Goal: Register for event/course

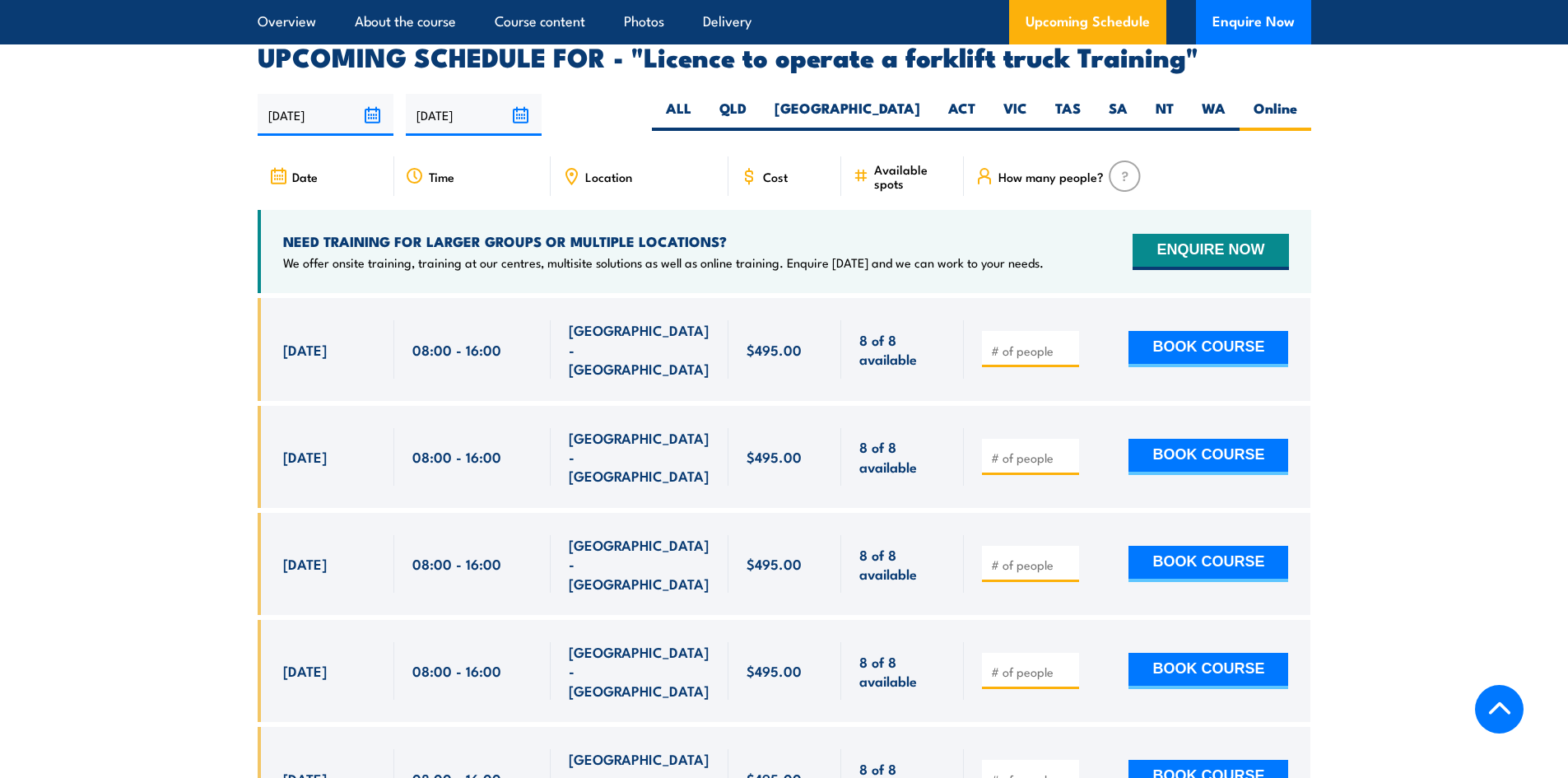
scroll to position [2800, 0]
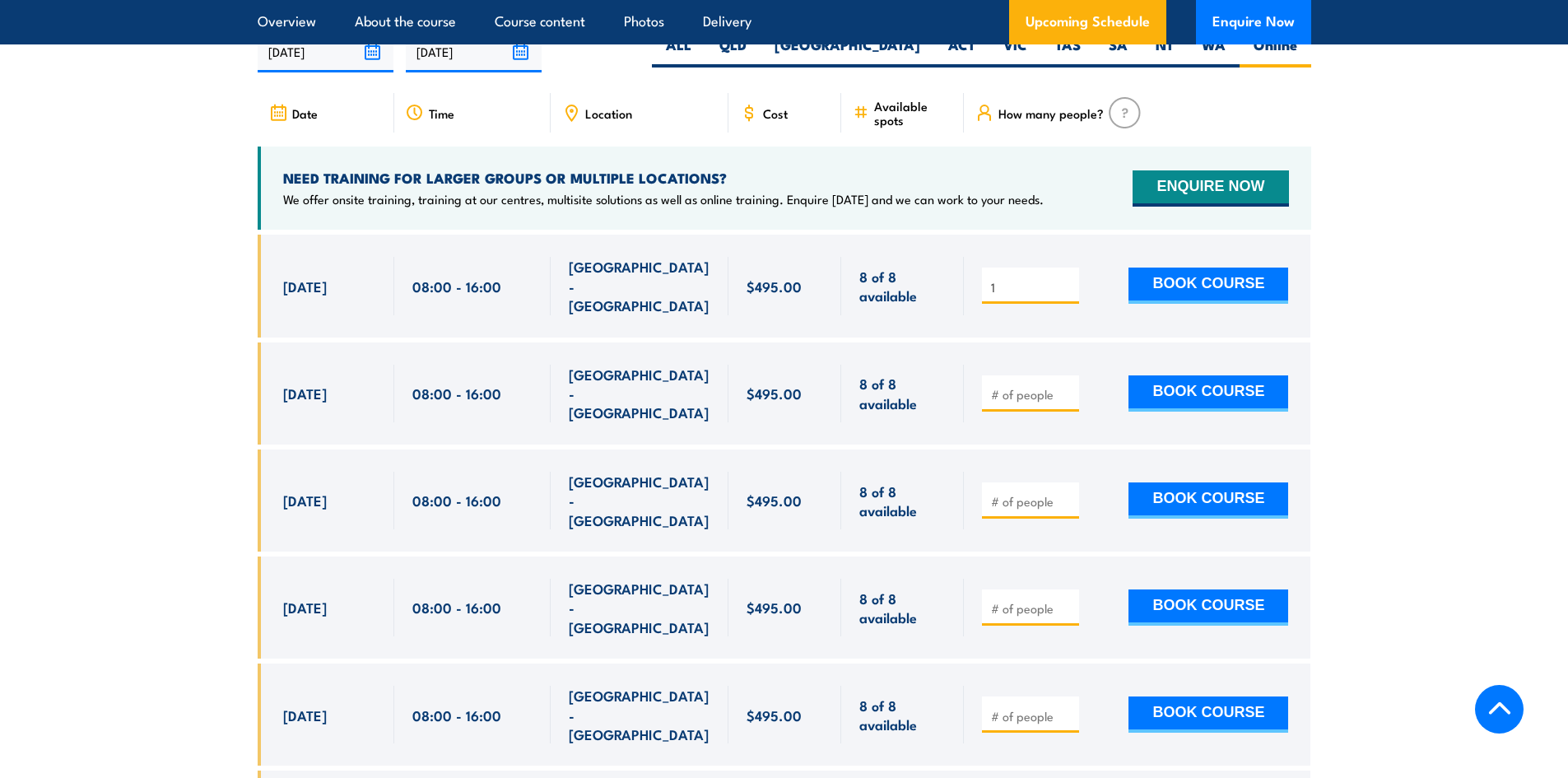
type input "1"
click at [1069, 279] on input "1" at bounding box center [1032, 288] width 82 height 16
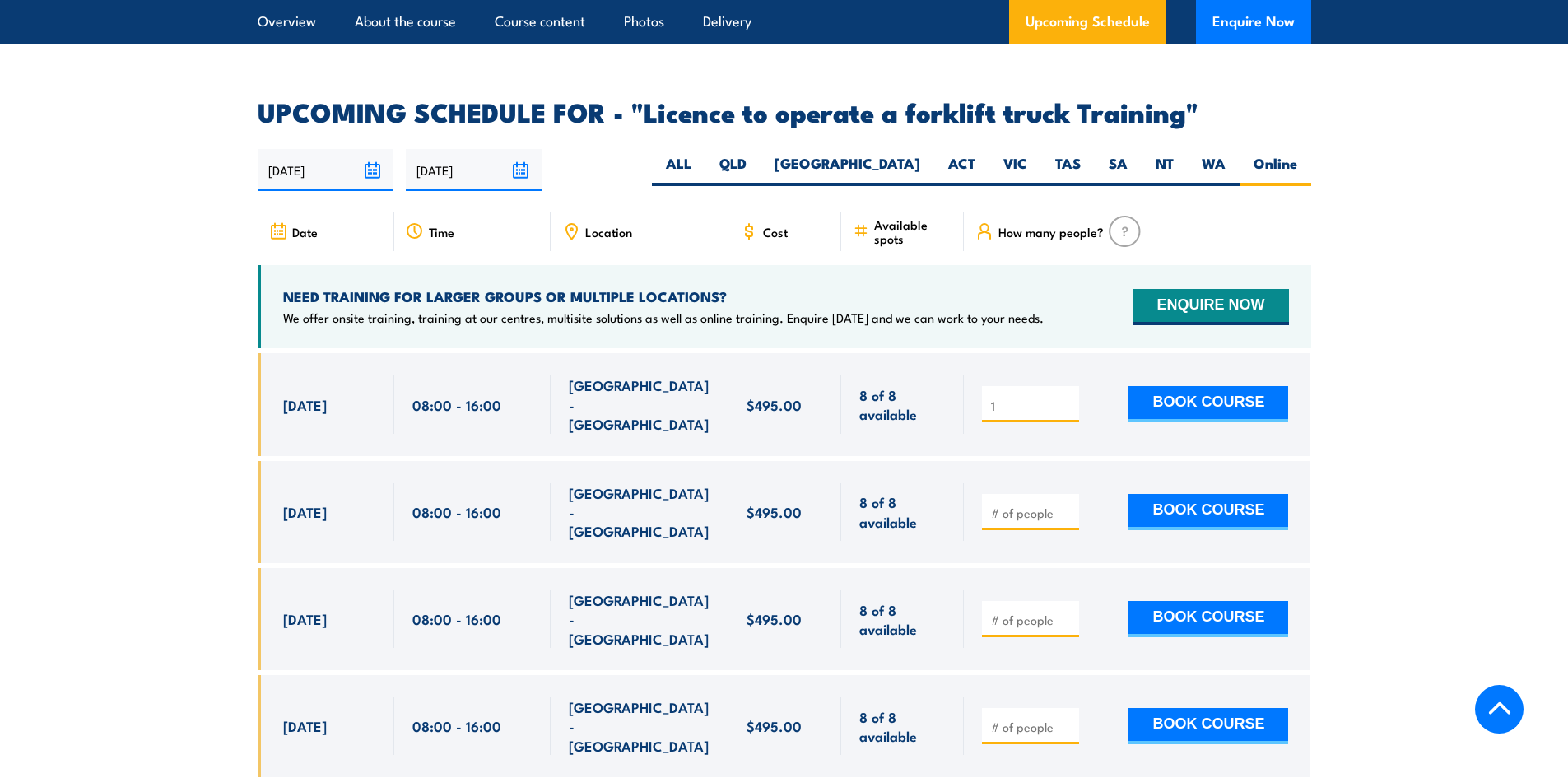
scroll to position [2718, 0]
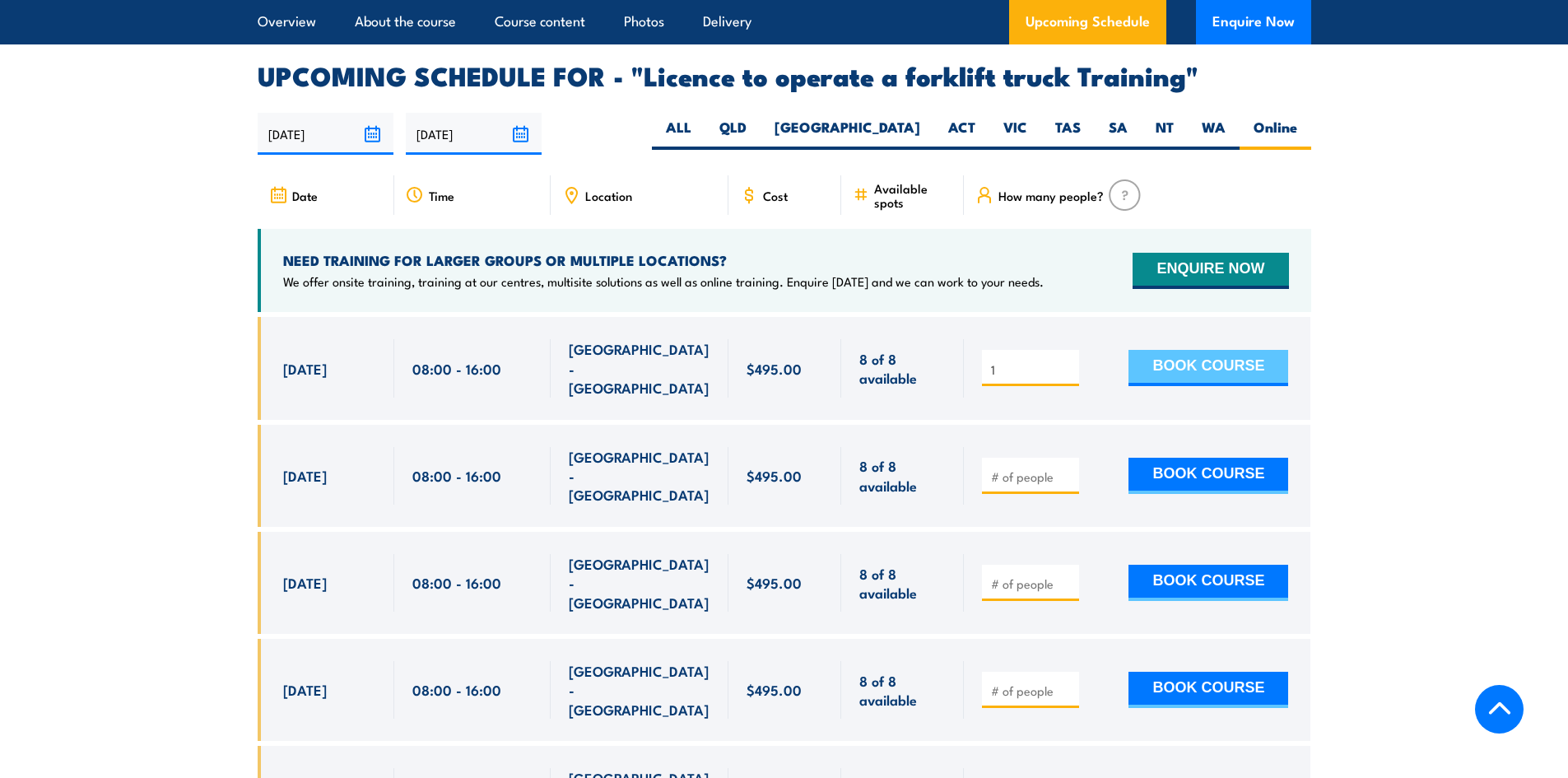
click at [1190, 350] on button "BOOK COURSE" at bounding box center [1208, 368] width 159 height 37
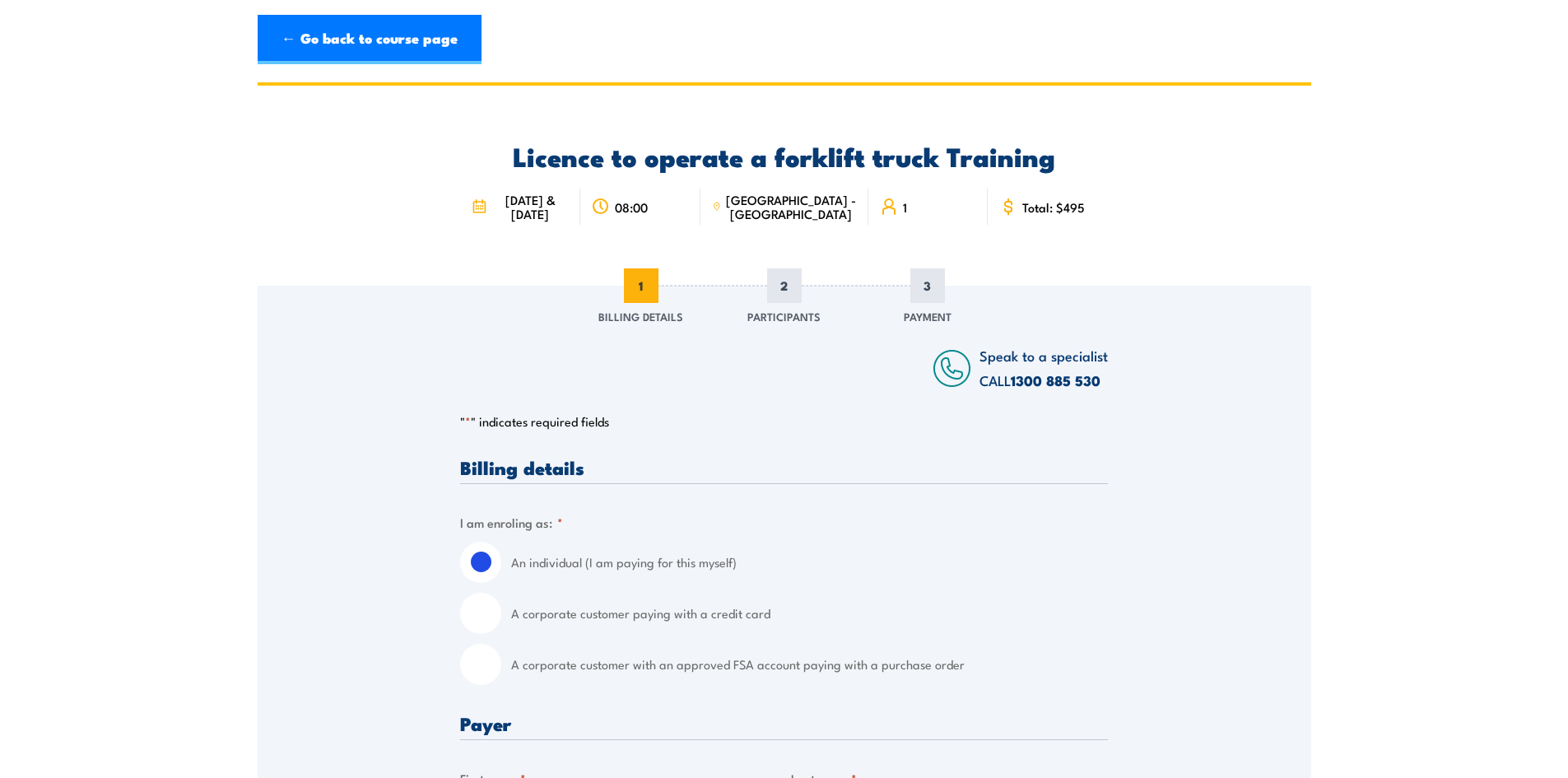
click at [493, 634] on input "A corporate customer paying with a credit card" at bounding box center [480, 613] width 41 height 41
radio input "true"
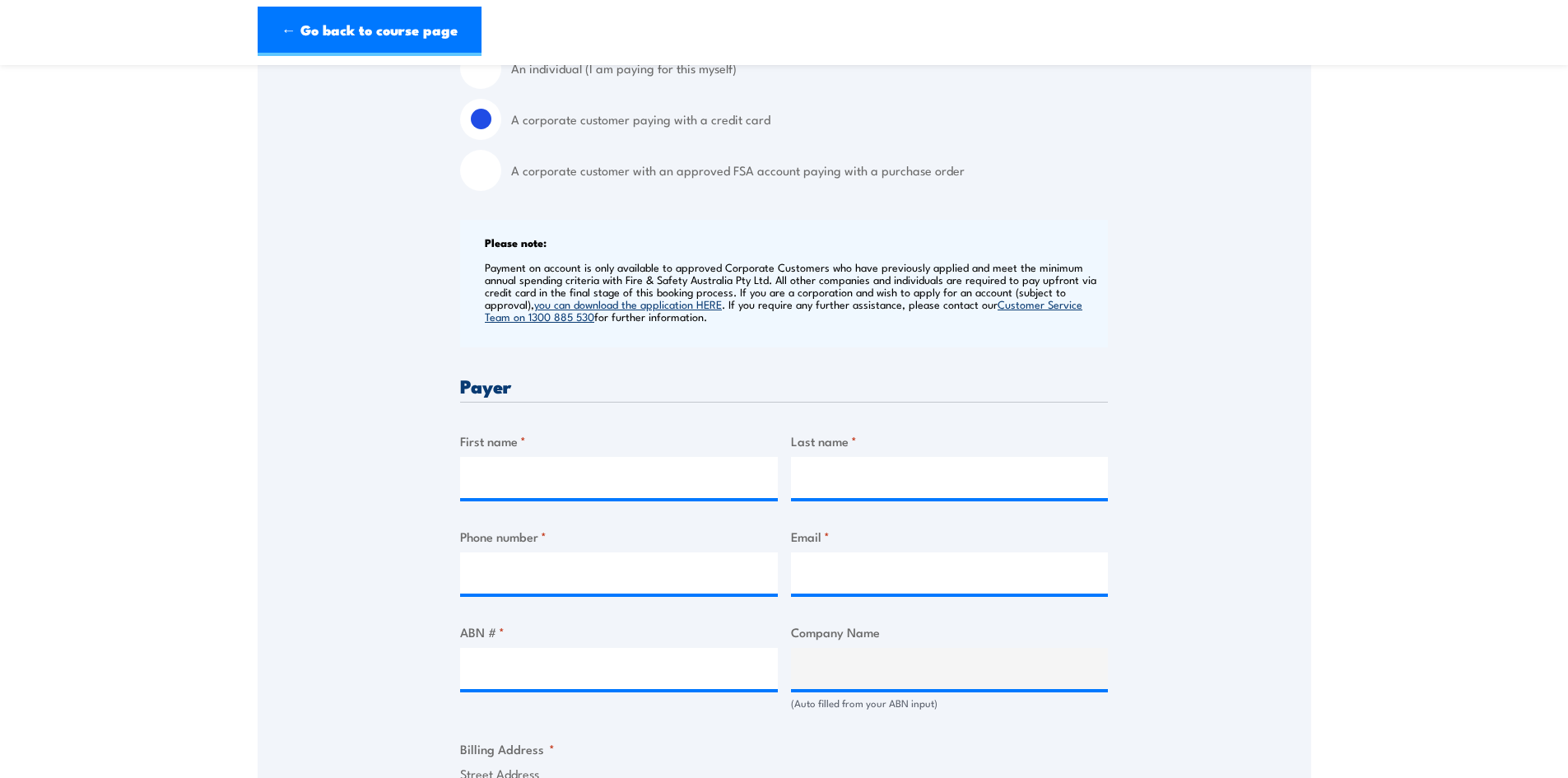
scroll to position [576, 0]
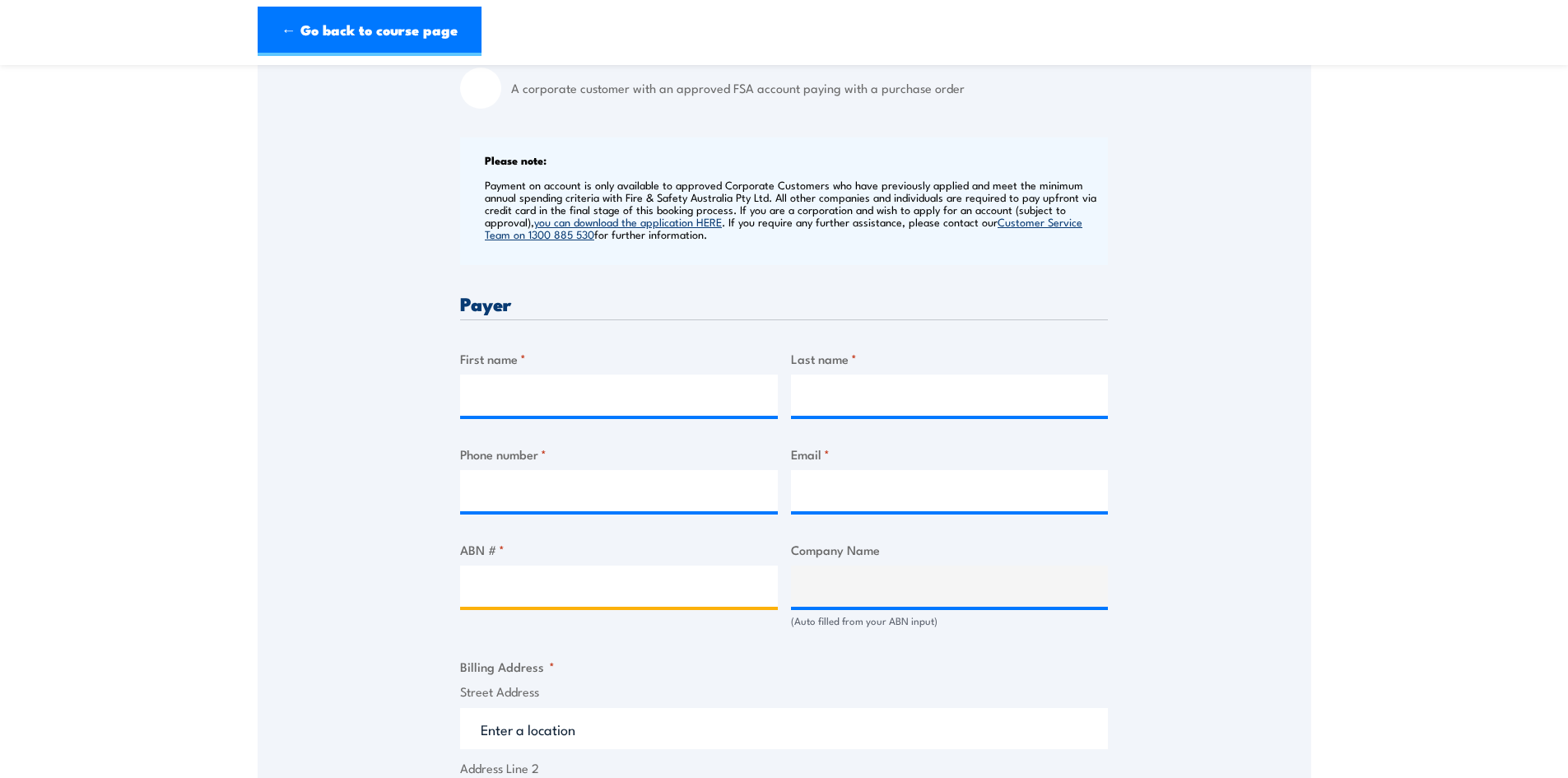
click at [517, 589] on input "ABN # *" at bounding box center [618, 586] width 318 height 41
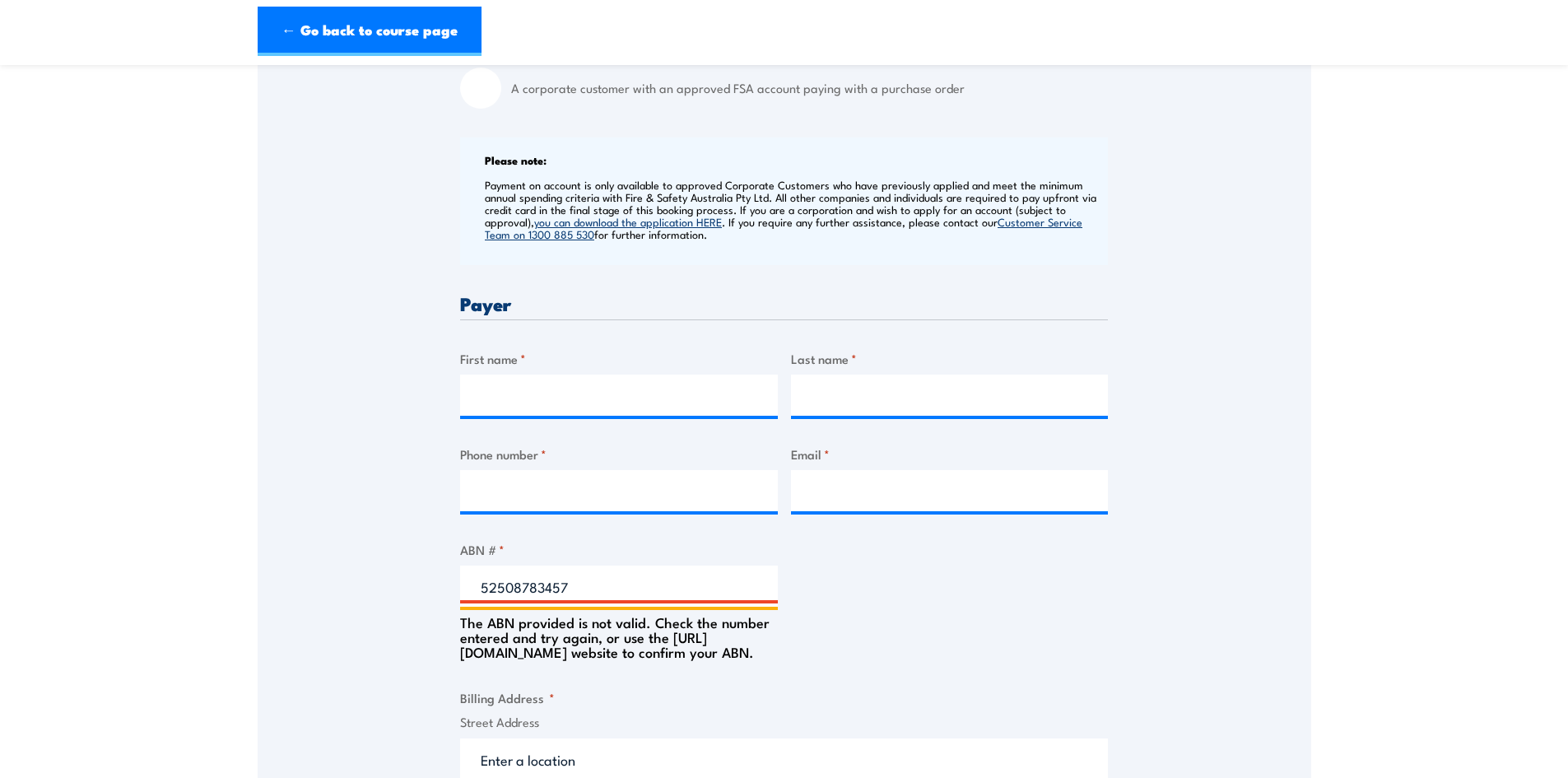
click at [495, 603] on input "52508783457" at bounding box center [618, 586] width 318 height 41
click at [523, 598] on input "52 508783457" at bounding box center [618, 586] width 318 height 41
click at [551, 600] on input "52 508 783457" at bounding box center [618, 586] width 318 height 41
click at [602, 596] on input "52 508 783 457" at bounding box center [618, 586] width 318 height 41
drag, startPoint x: 584, startPoint y: 600, endPoint x: 565, endPoint y: 601, distance: 19.0
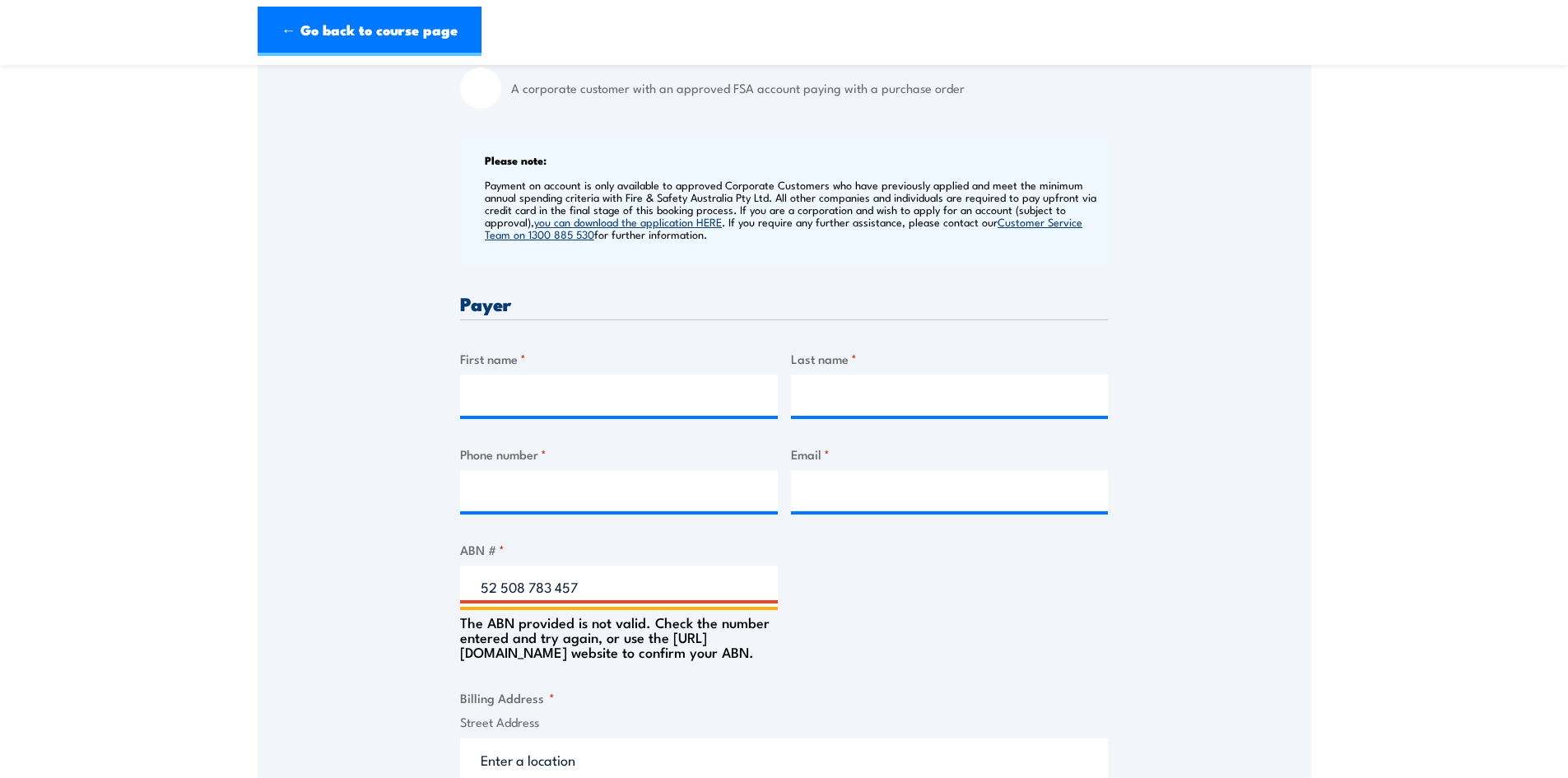
click at [565, 601] on input "52 508 783 457" at bounding box center [618, 586] width 318 height 41
type input "52 508 783 409"
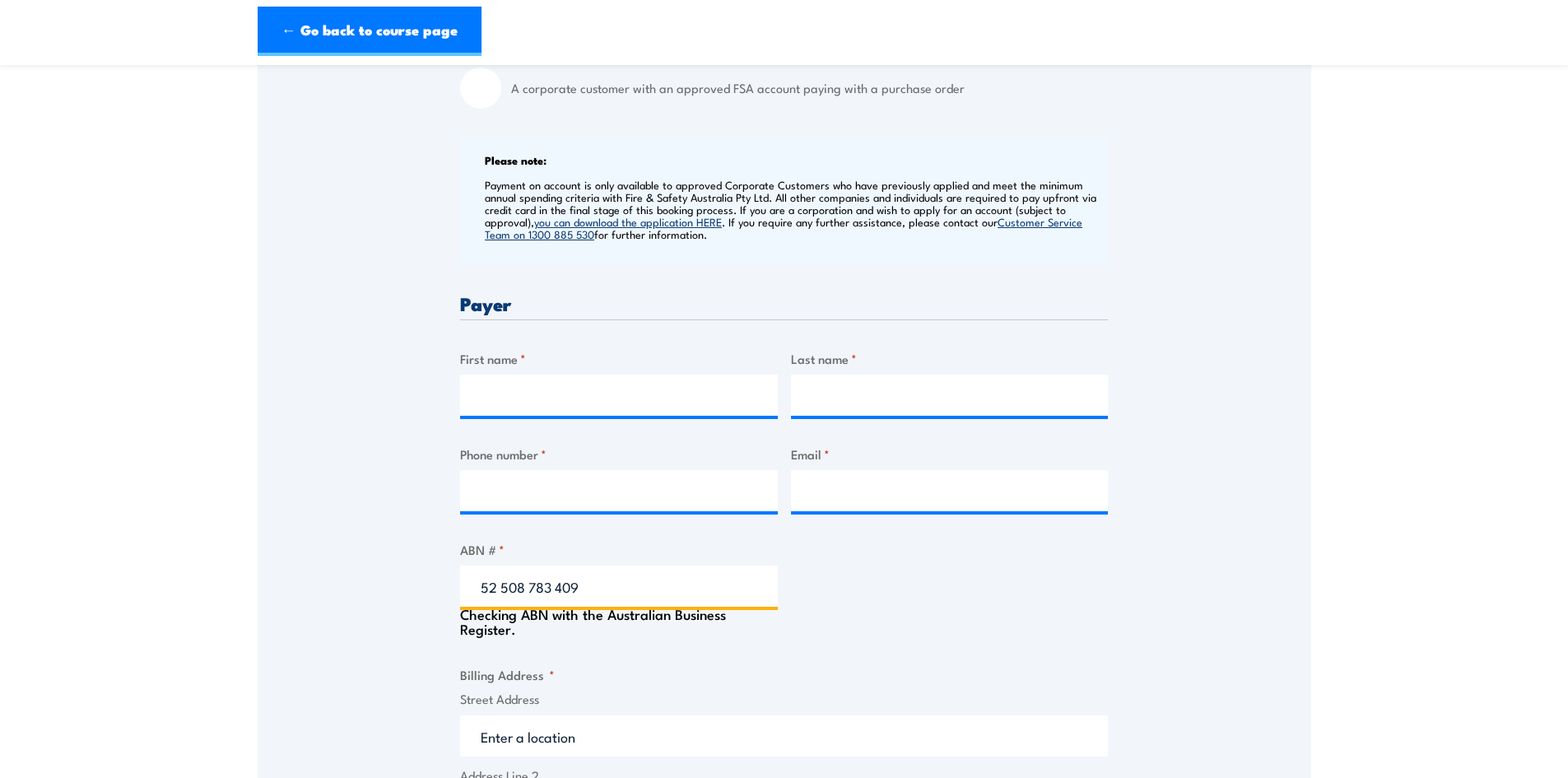
type input "The Trustee for THE L C UNIT TRUST"
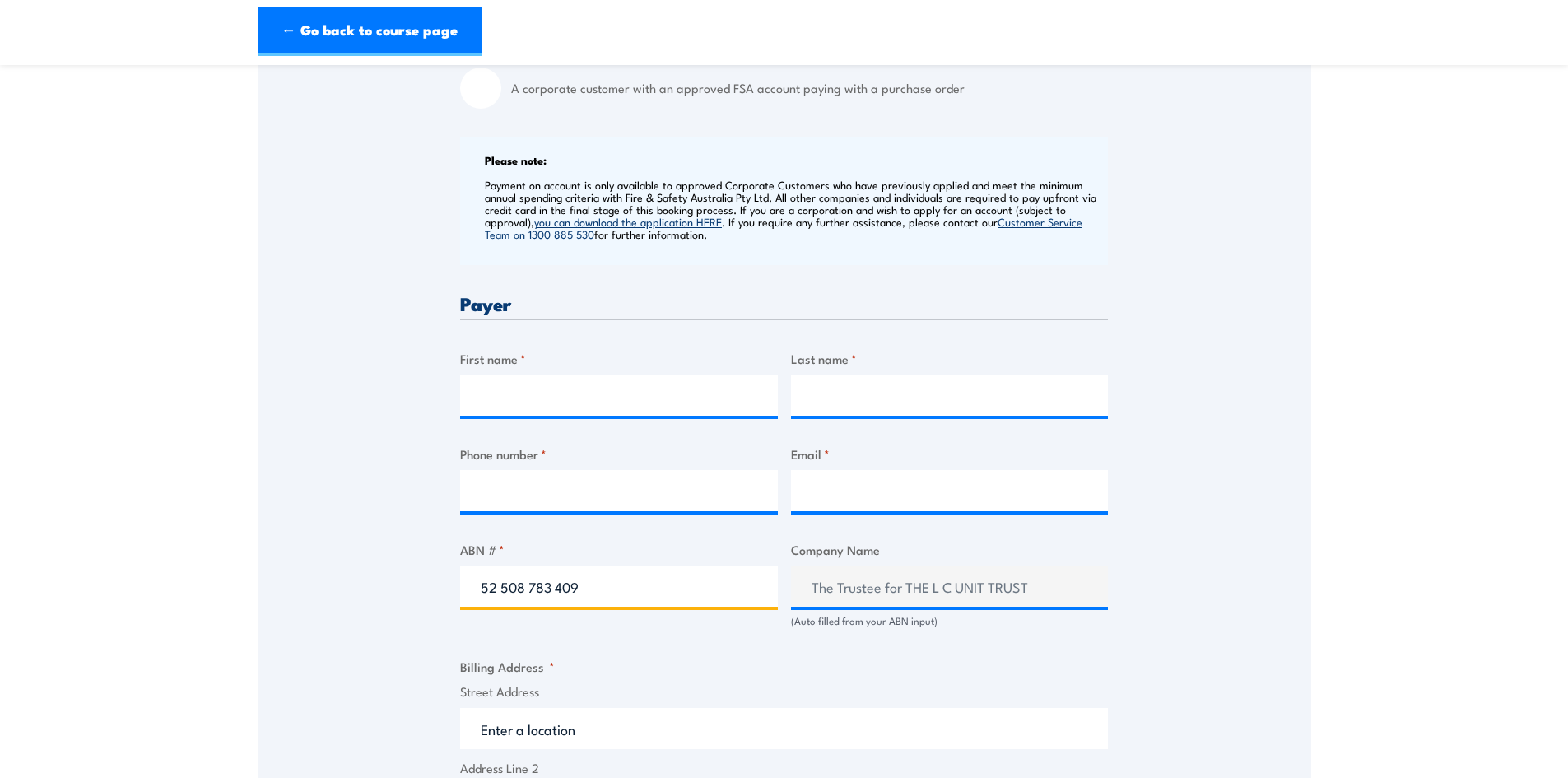
type input "52 508 783 409"
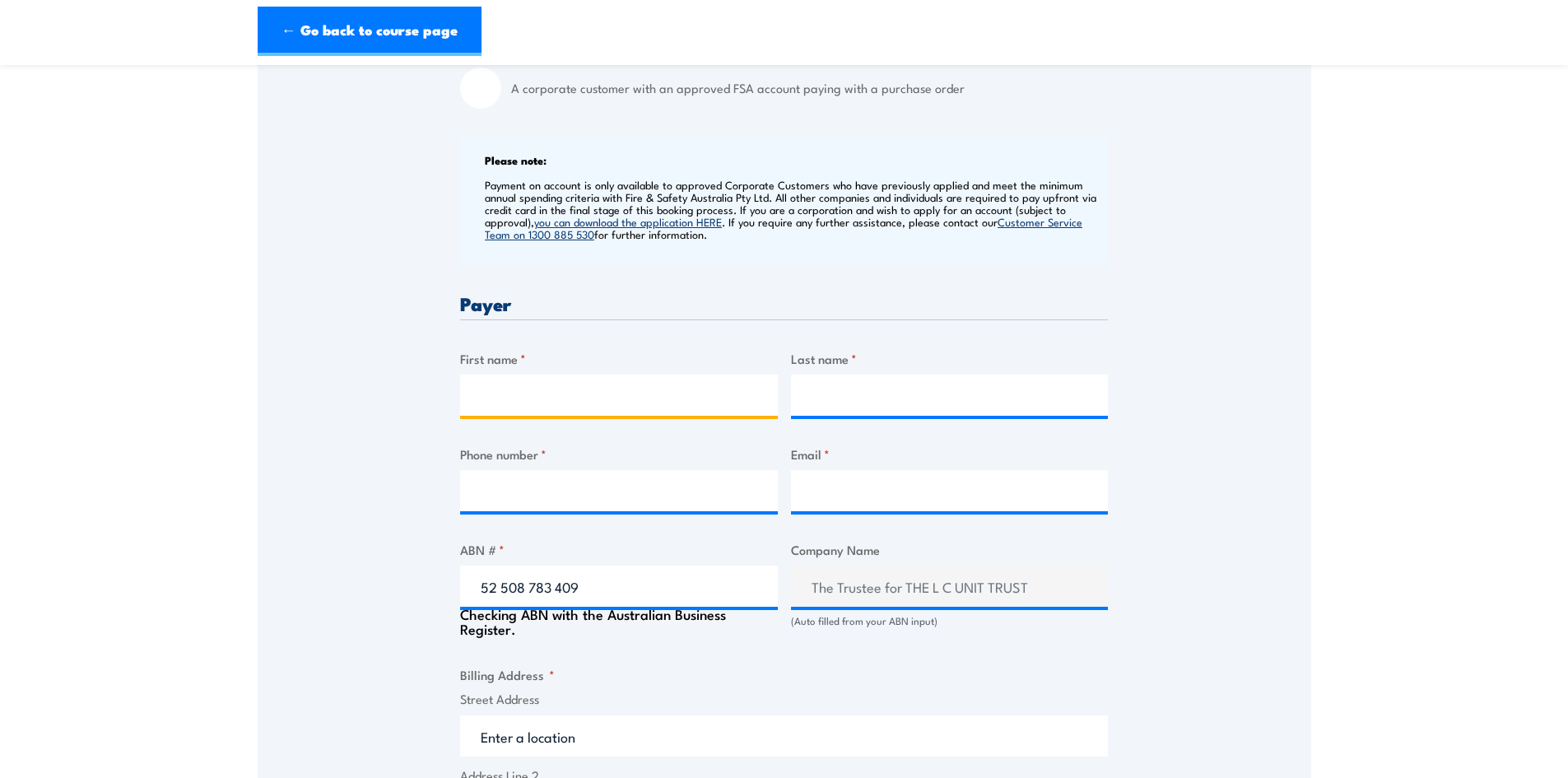
click at [604, 411] on input "First name *" at bounding box center [618, 395] width 318 height 41
type input "Luke"
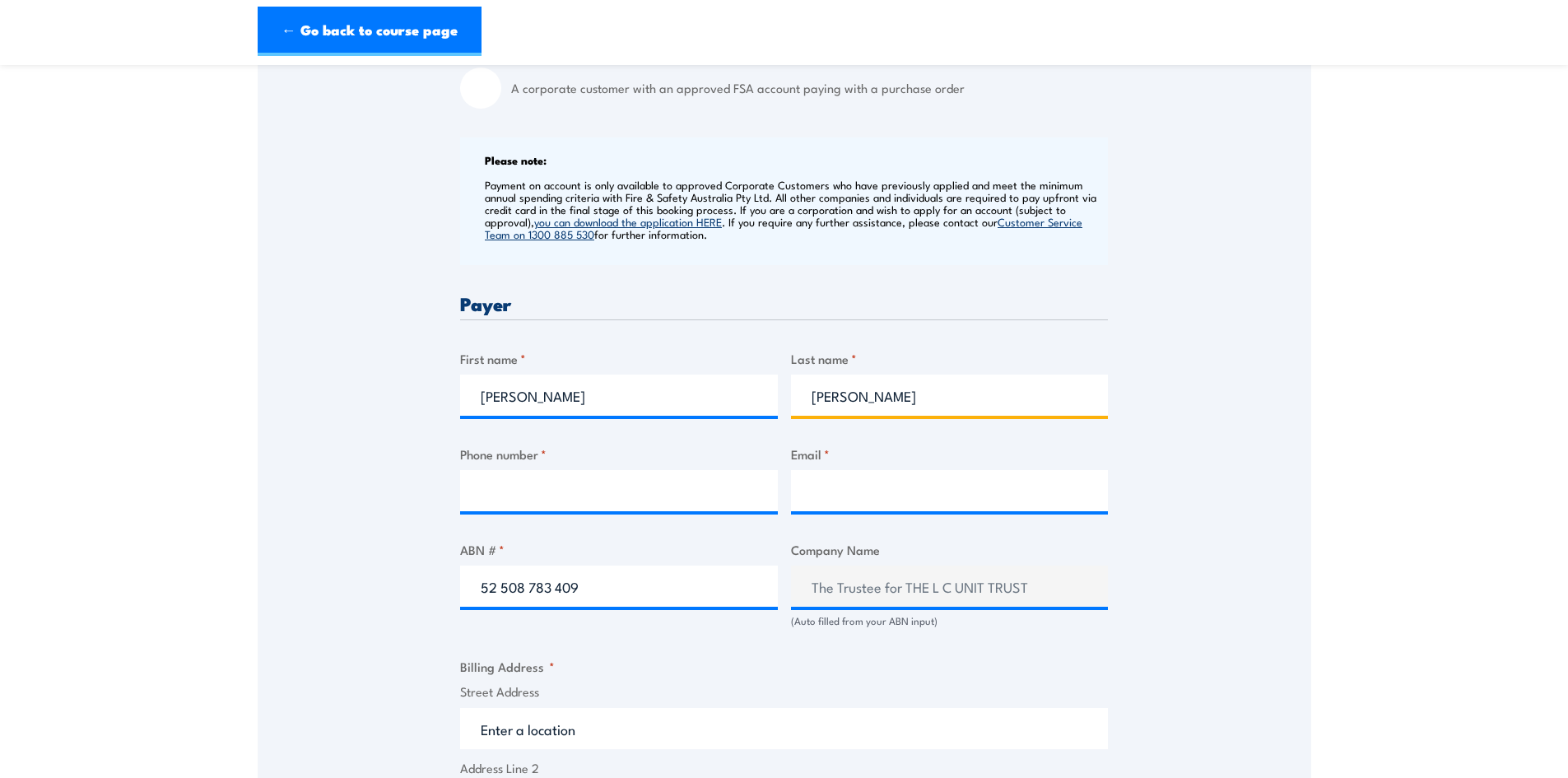
type input "Chivers"
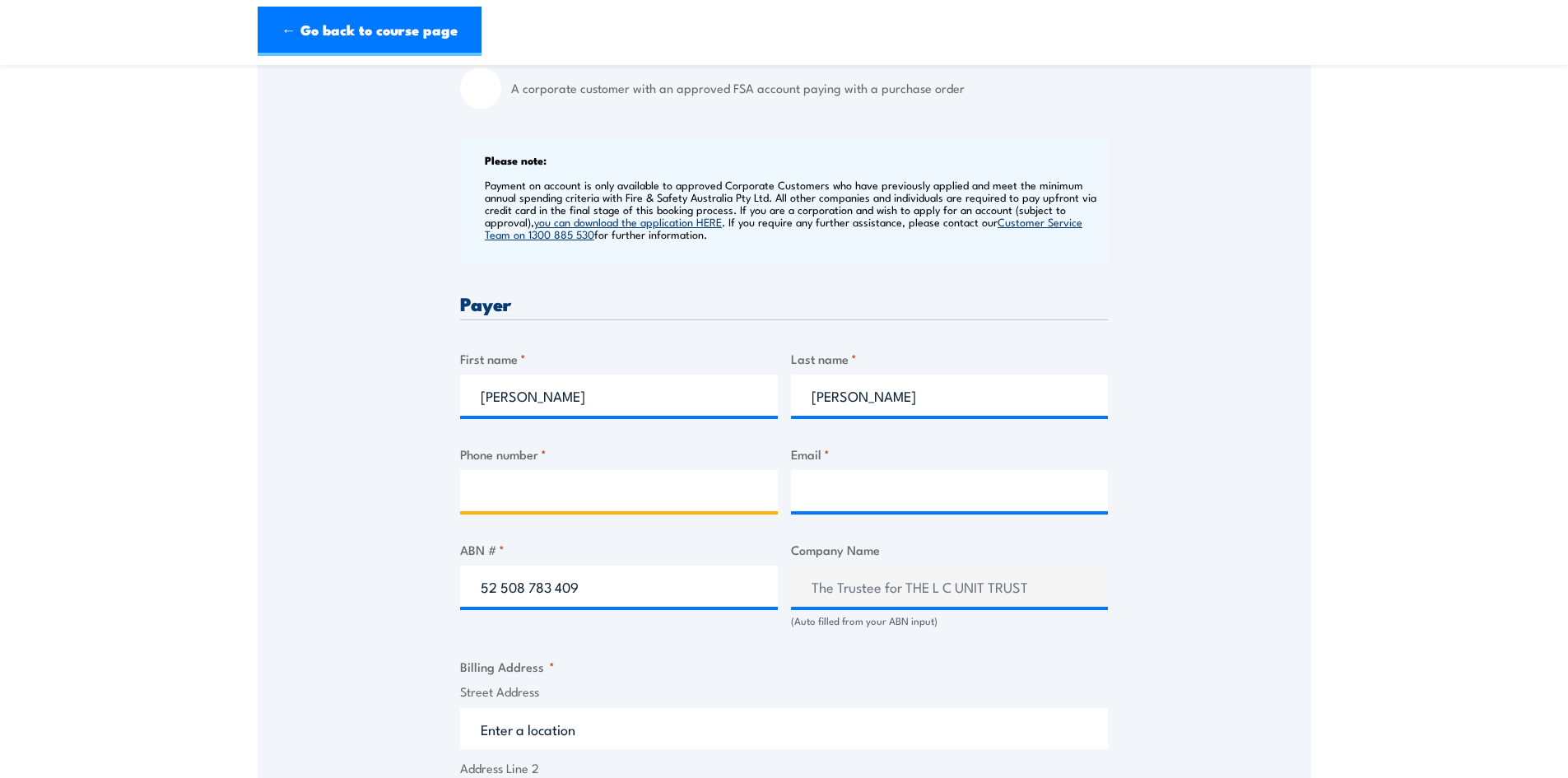
click at [530, 510] on input "Phone number *" at bounding box center [618, 490] width 318 height 41
click at [498, 503] on input "0894341822" at bounding box center [618, 490] width 318 height 41
type input "(08) 94341822"
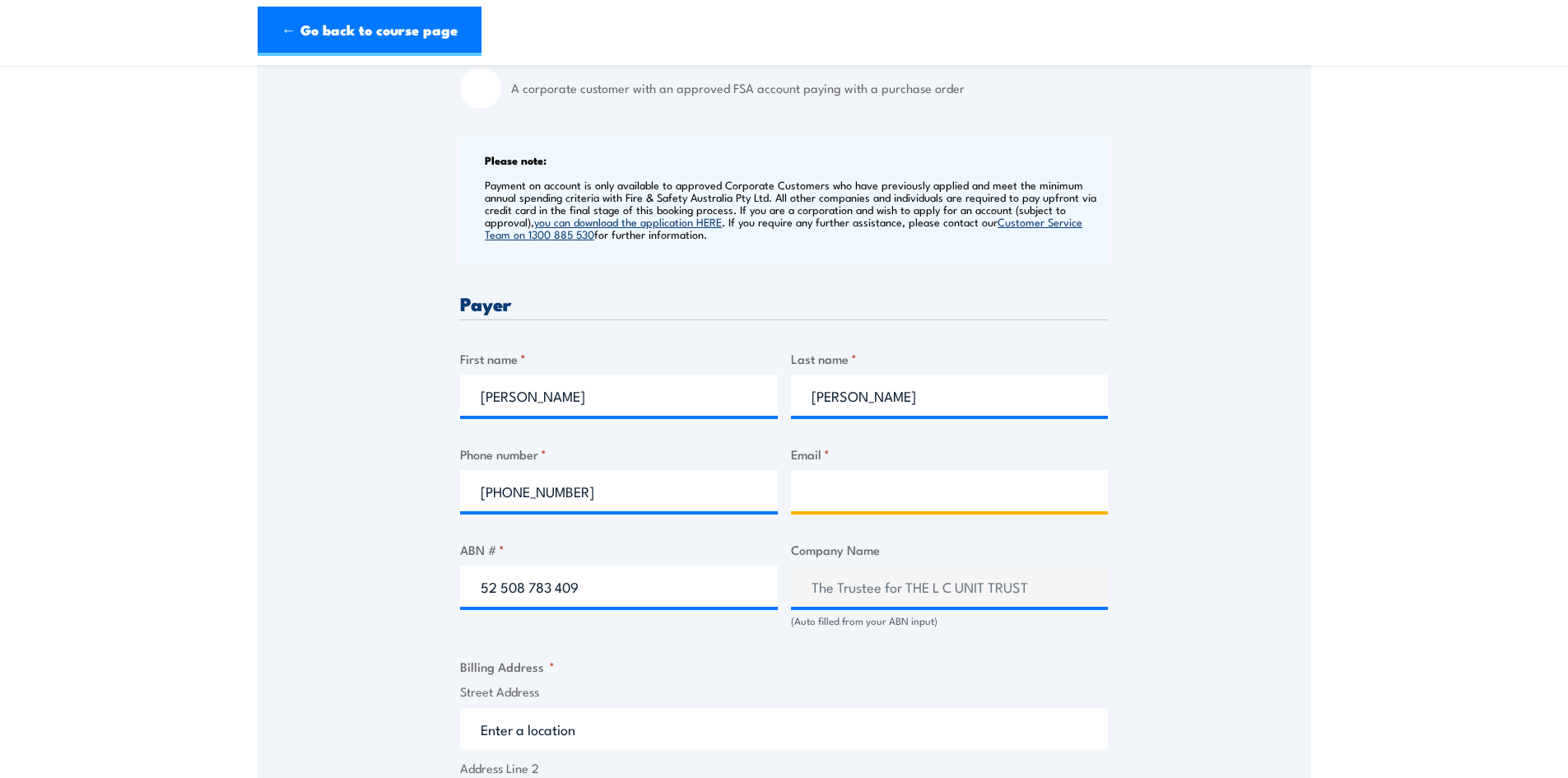
click at [835, 507] on input "Email *" at bounding box center [950, 490] width 318 height 41
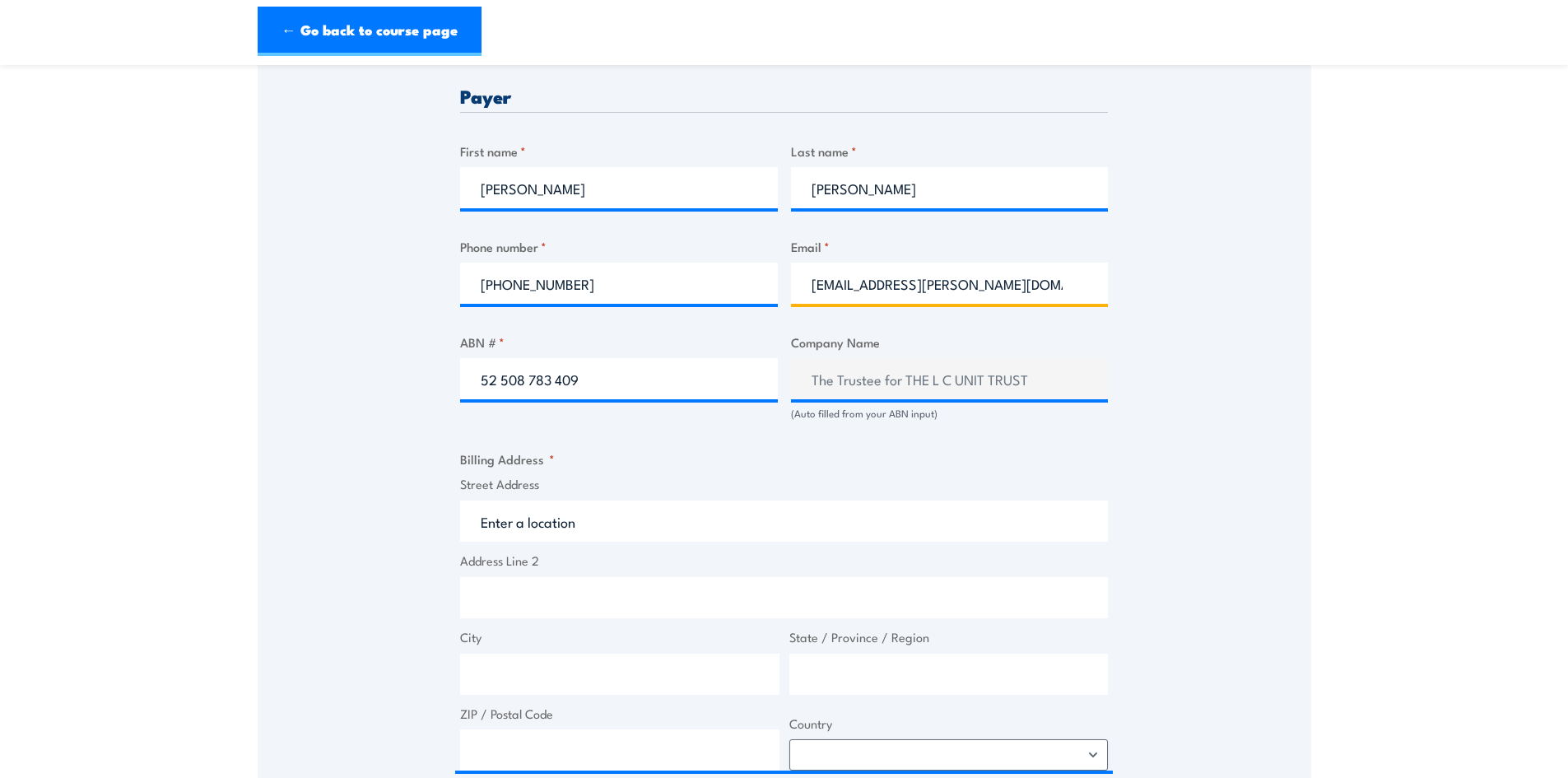
scroll to position [824, 0]
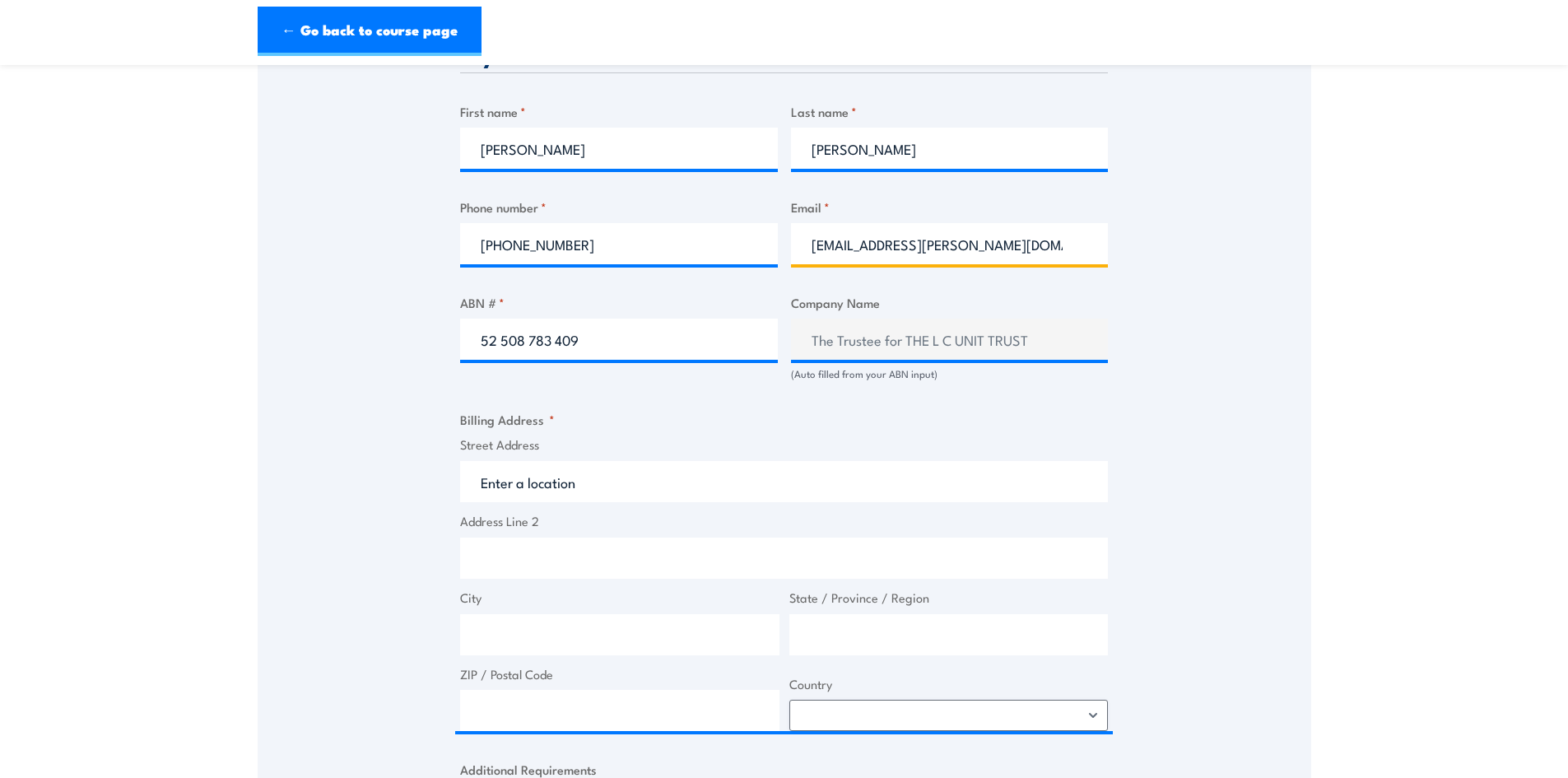
type input "luke.chivers@chiversmarine.com.au"
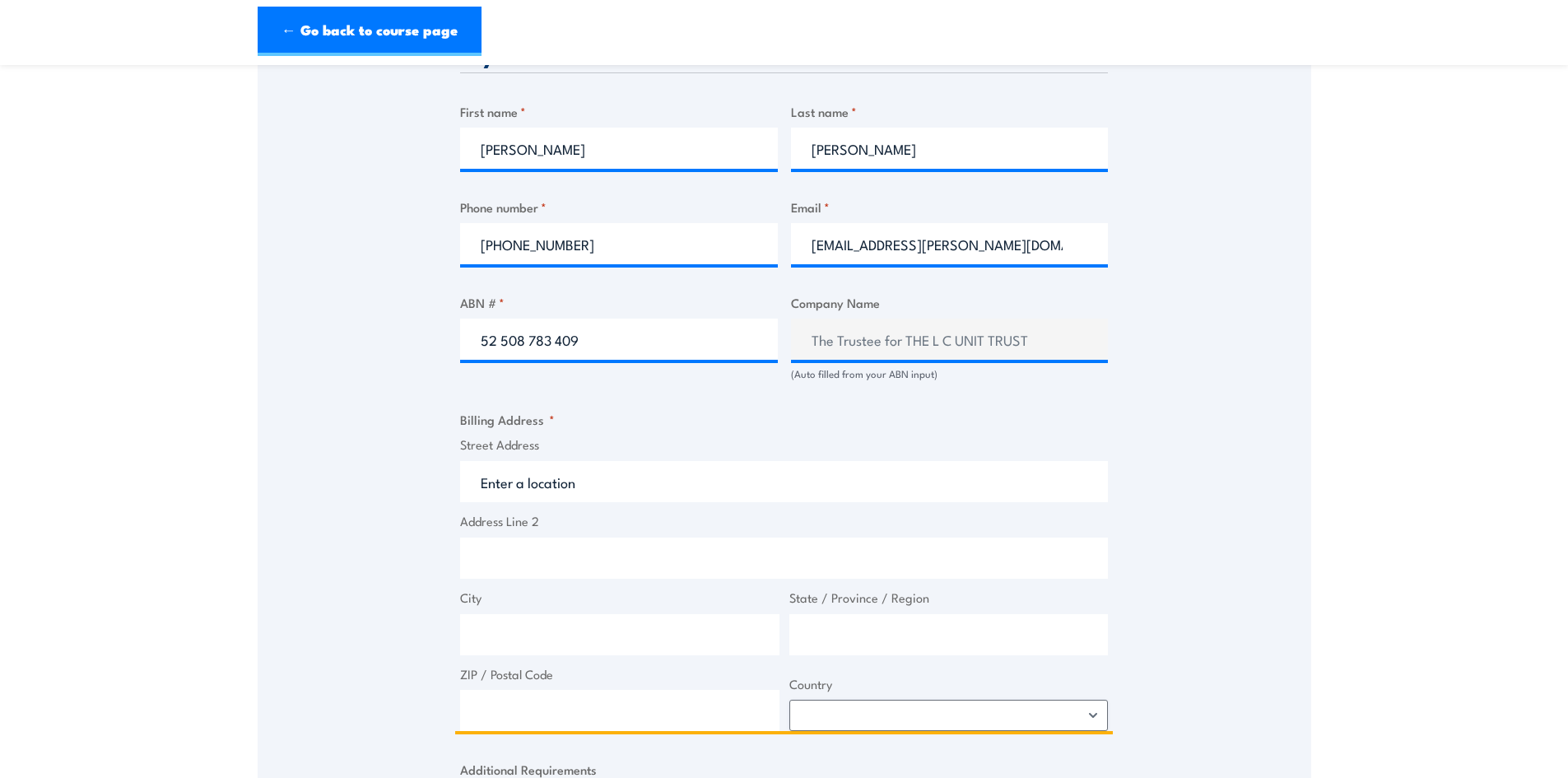
click at [548, 485] on input "Street Address" at bounding box center [783, 481] width 648 height 41
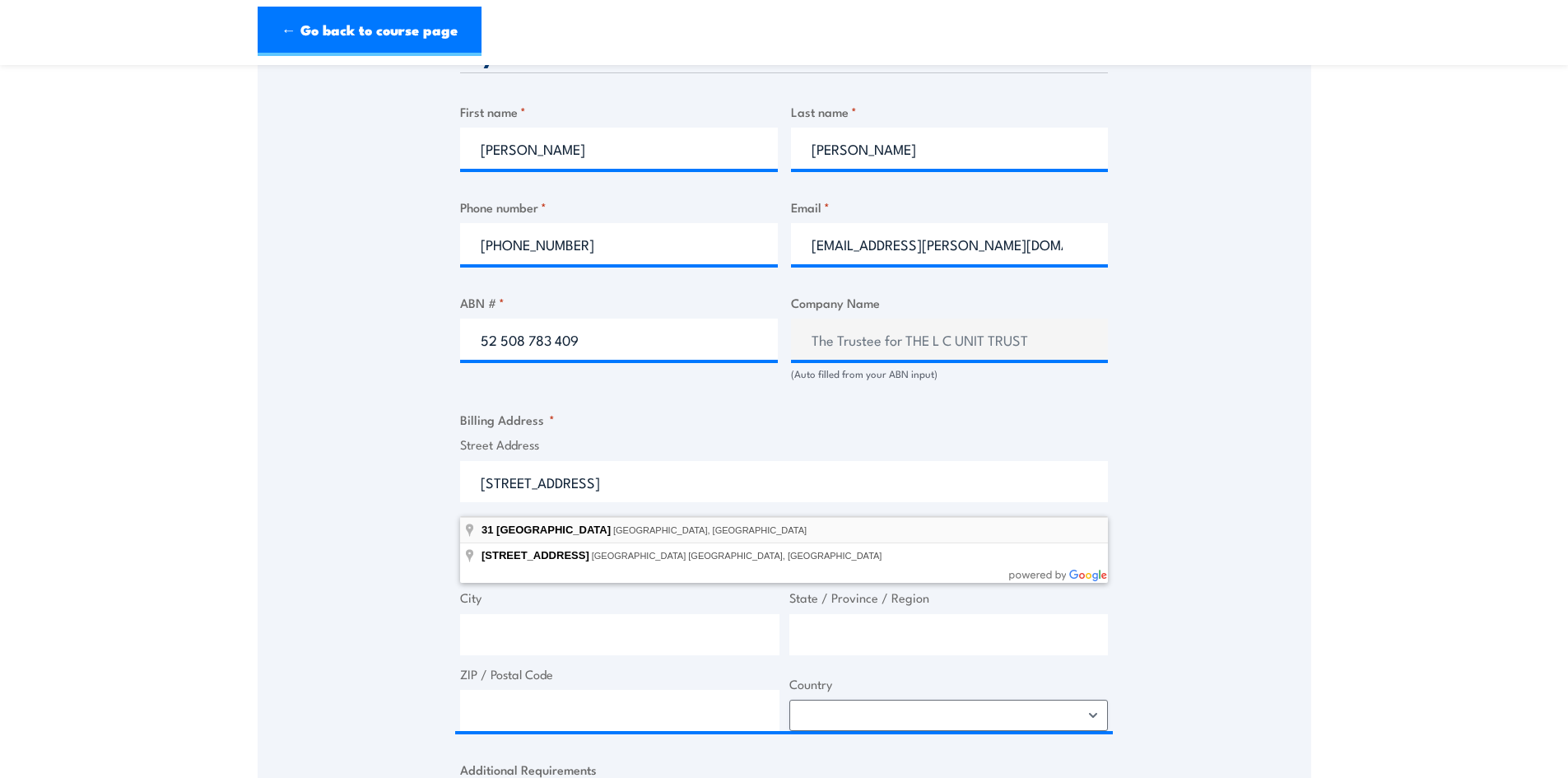
type input "31 Port Kembla Drive, Bibra Lake WA, Australia"
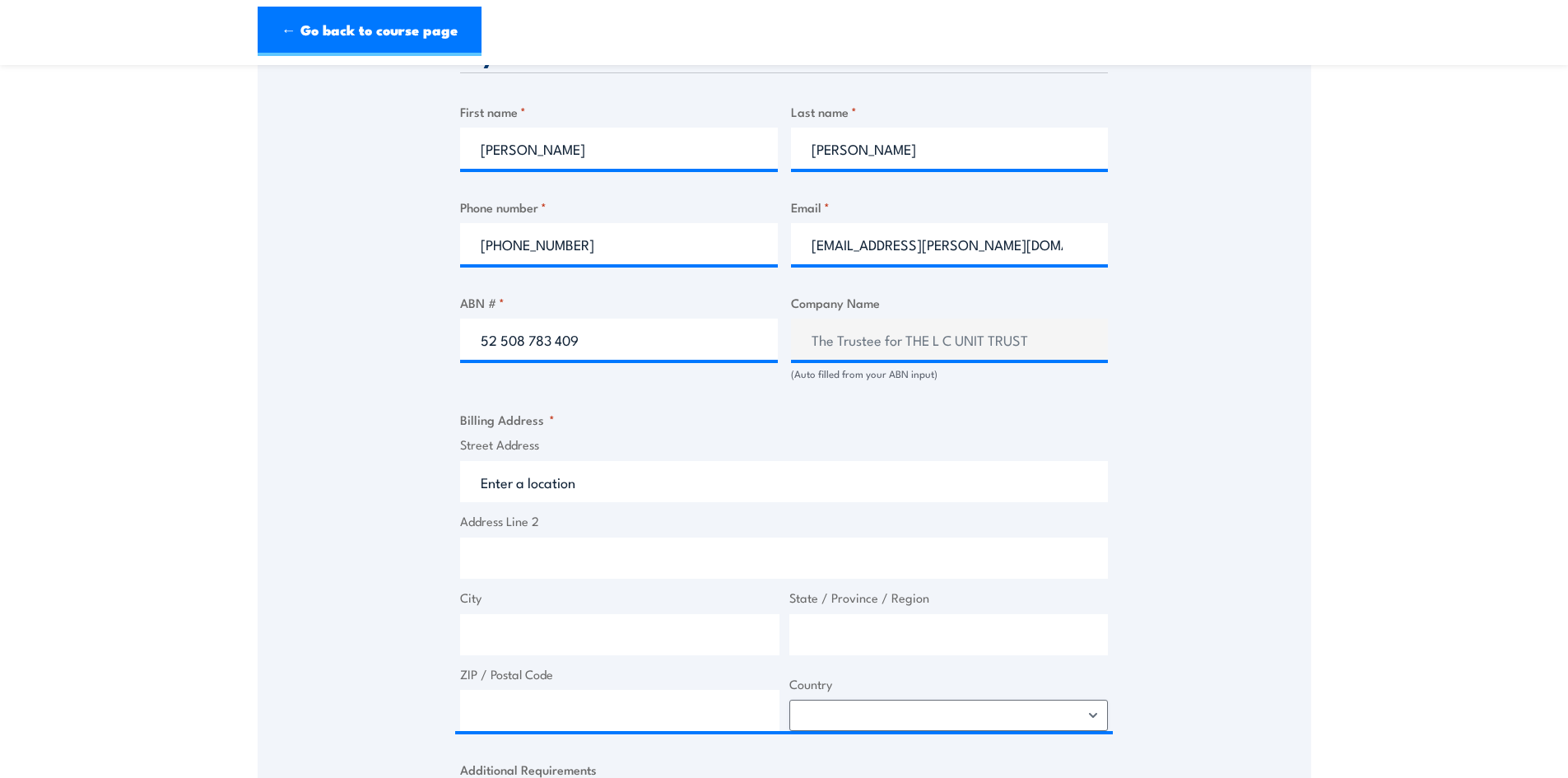
type input "31 Port Kembla Dr"
type input "Bibra Lake"
type input "Western Australia"
type input "6163"
select select "Australia"
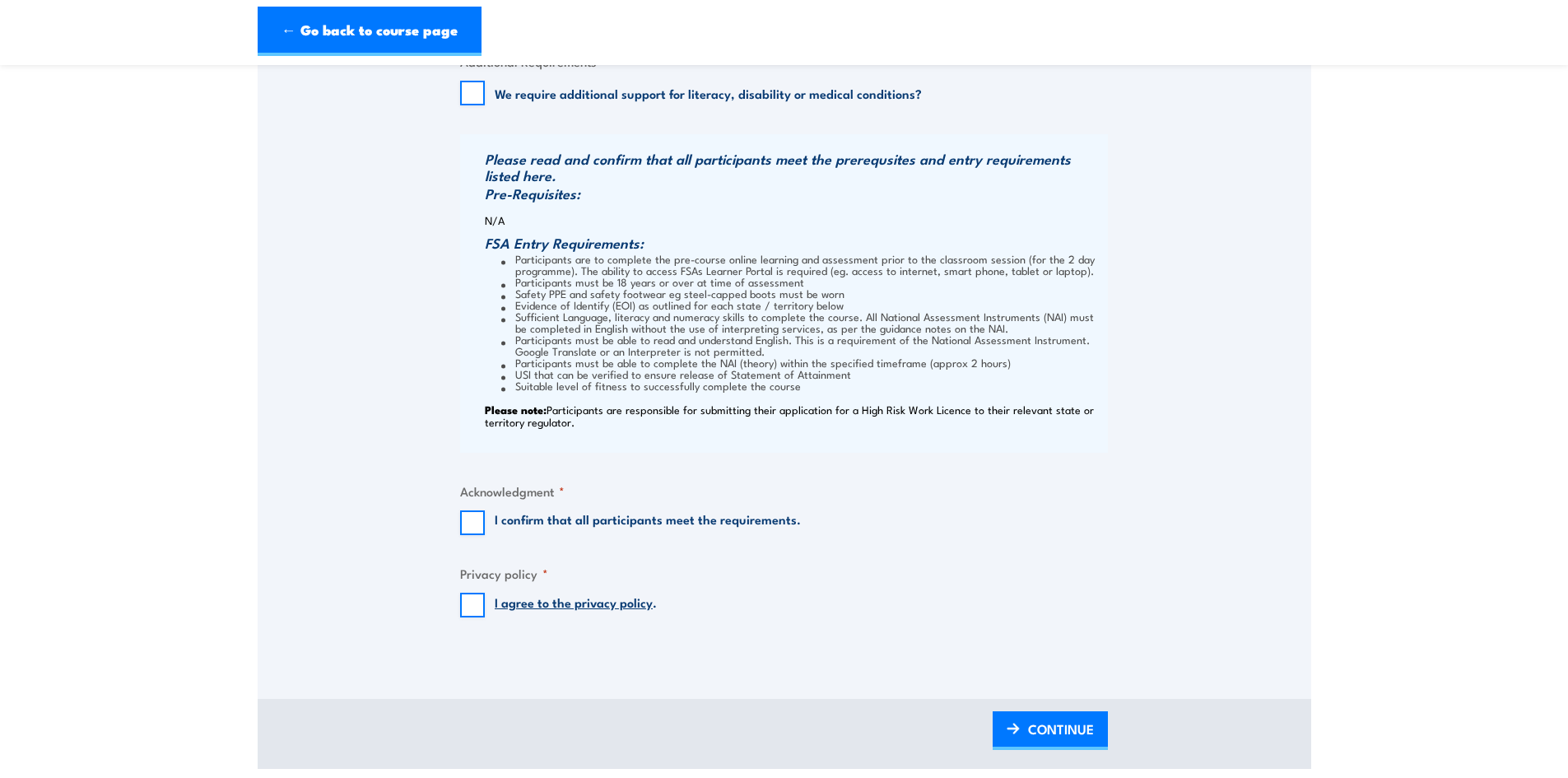
scroll to position [1565, 0]
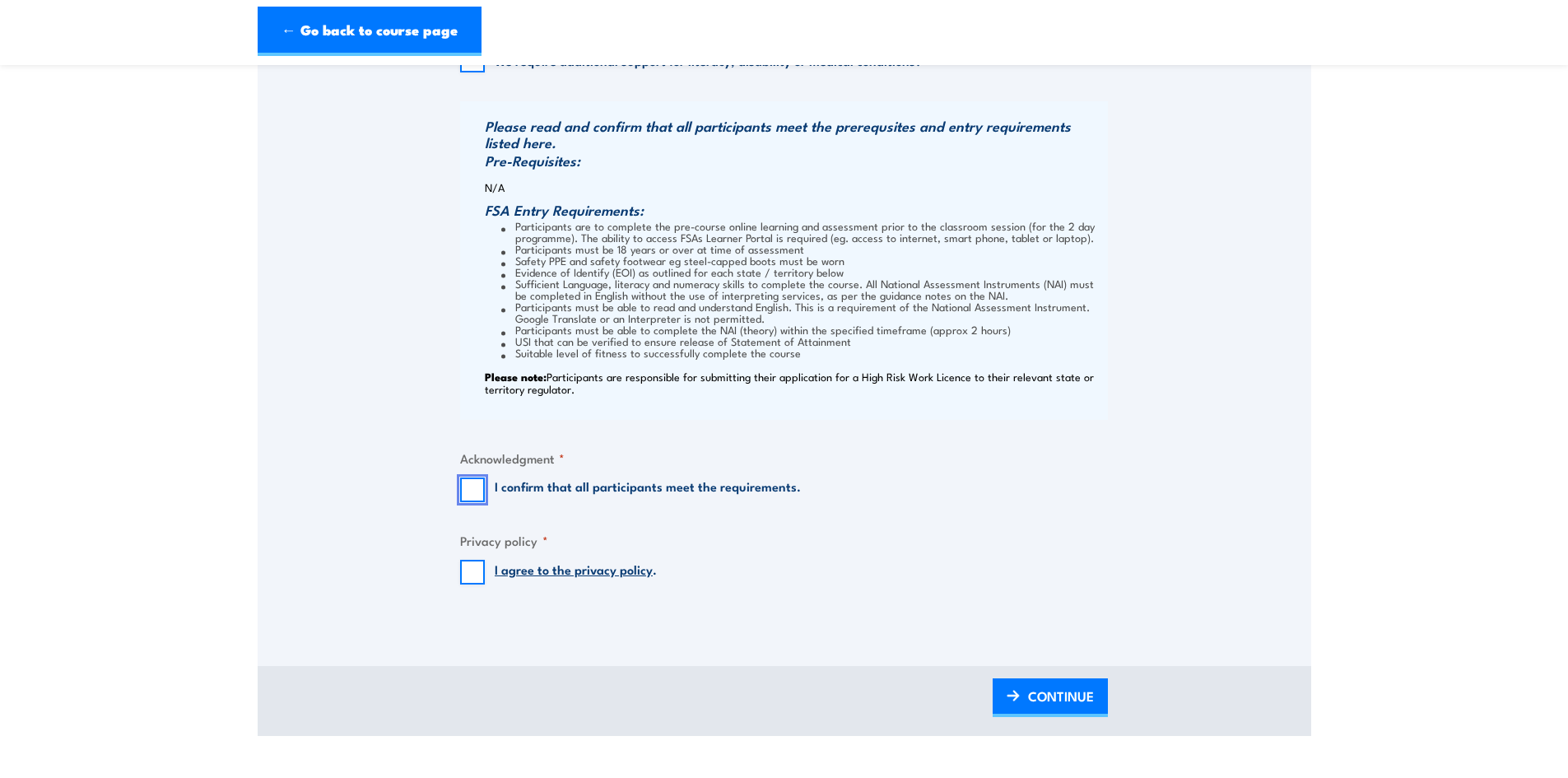
click at [477, 497] on input "I confirm that all participants meet the requirements." at bounding box center [472, 489] width 25 height 25
checkbox input "true"
click at [475, 585] on input "I agree to the privacy policy ." at bounding box center [472, 572] width 25 height 25
checkbox input "true"
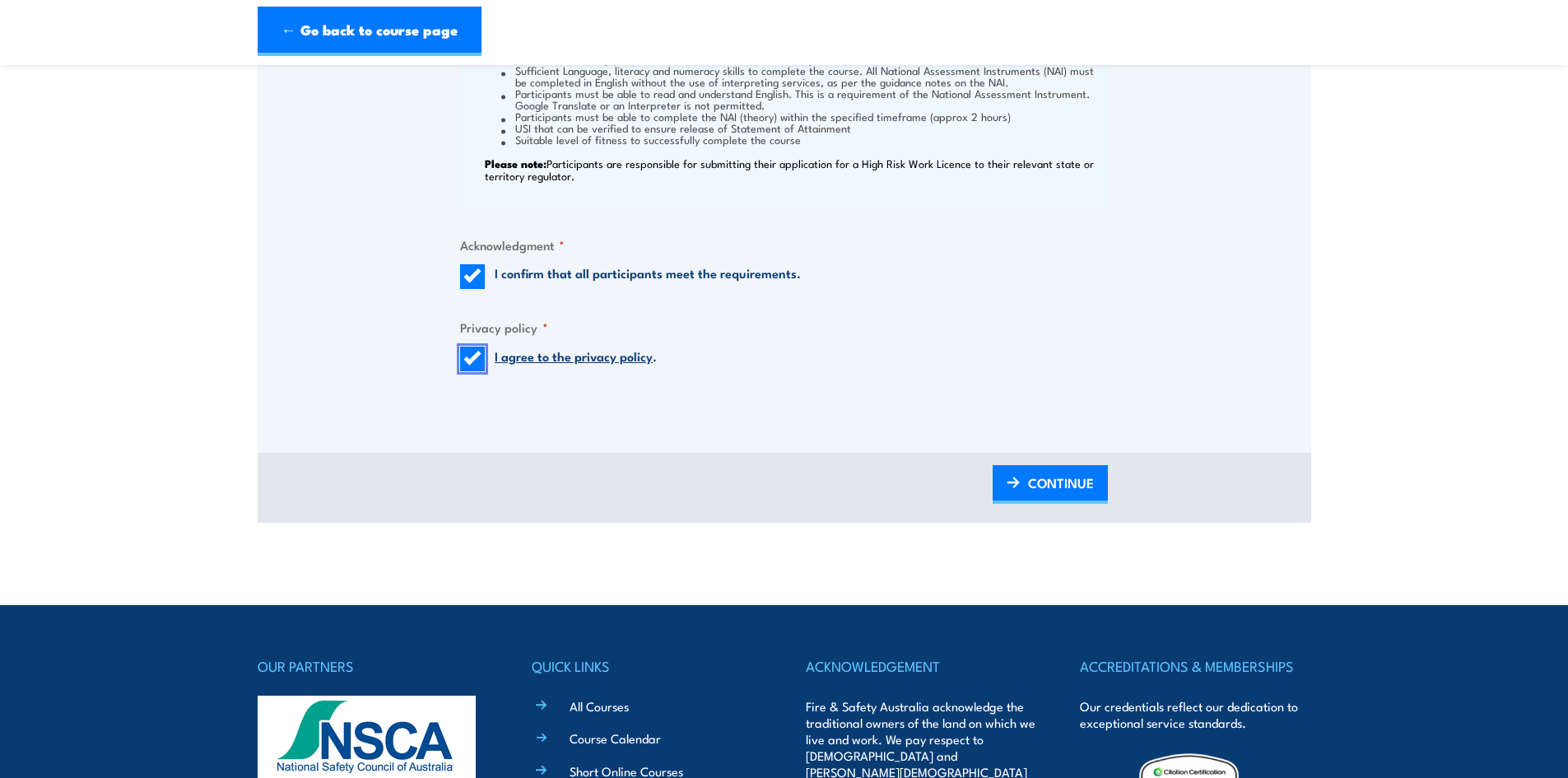
scroll to position [1812, 0]
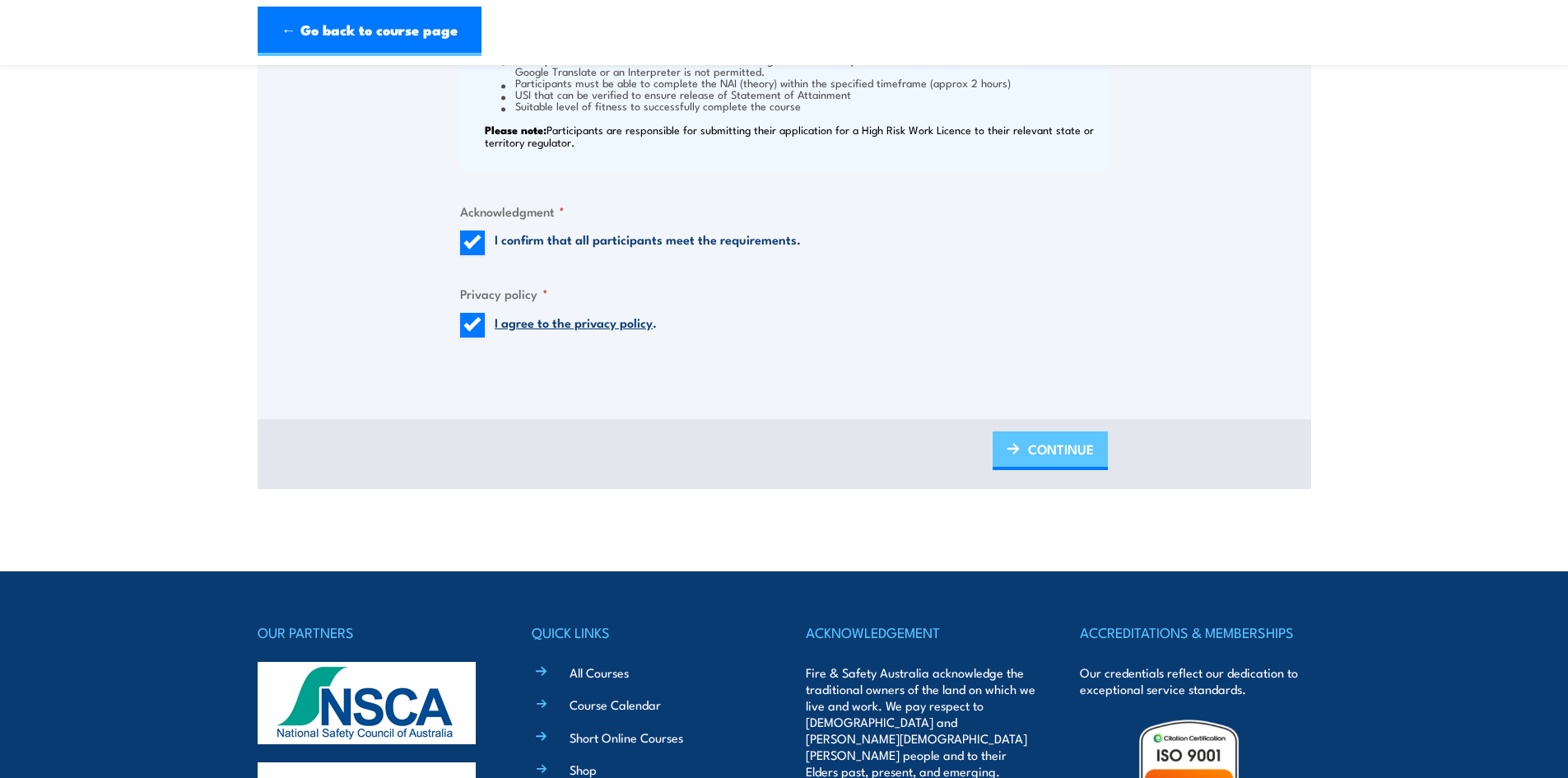
click at [1051, 467] on span "CONTINUE" at bounding box center [1061, 449] width 66 height 44
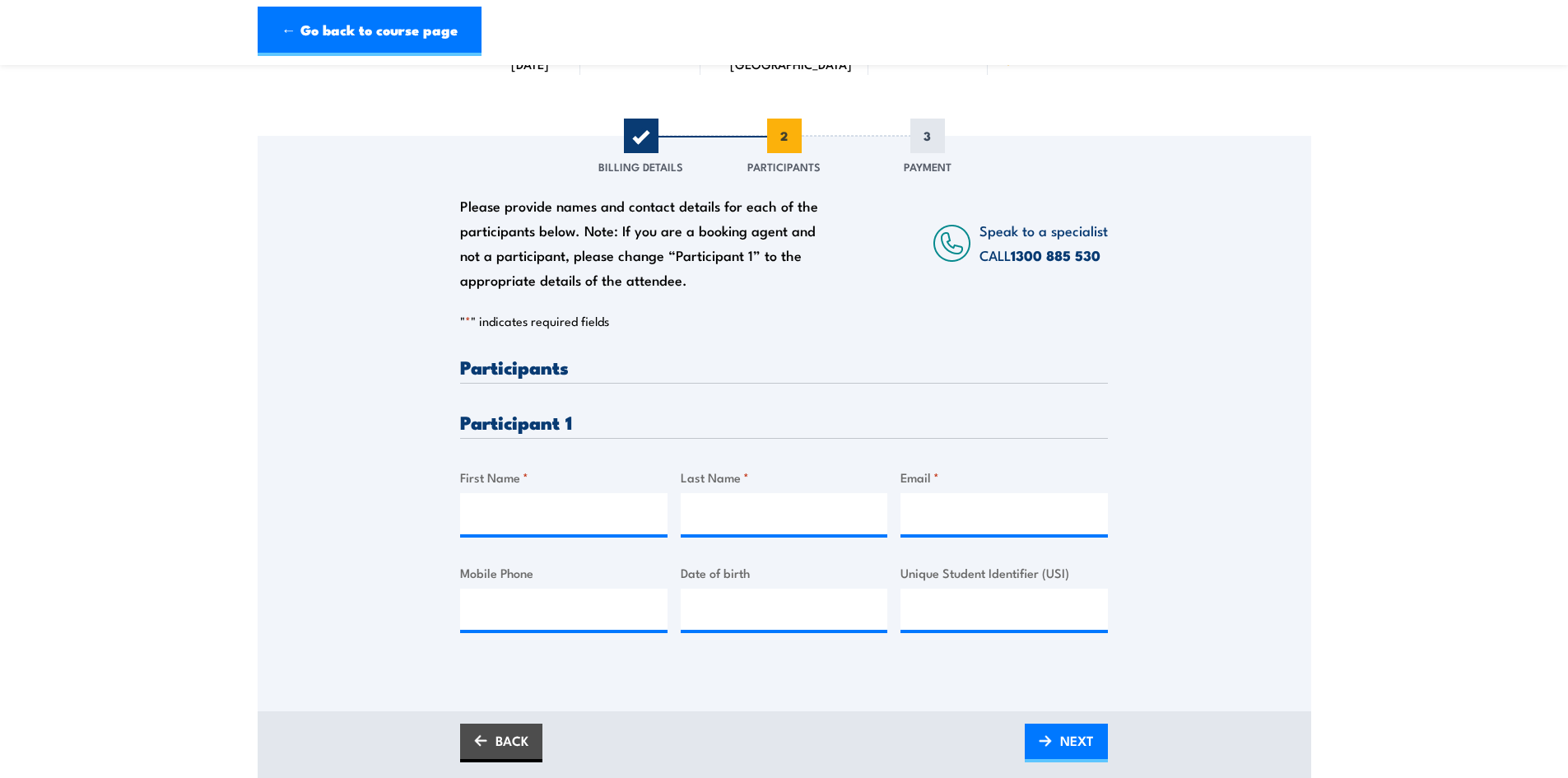
scroll to position [165, 0]
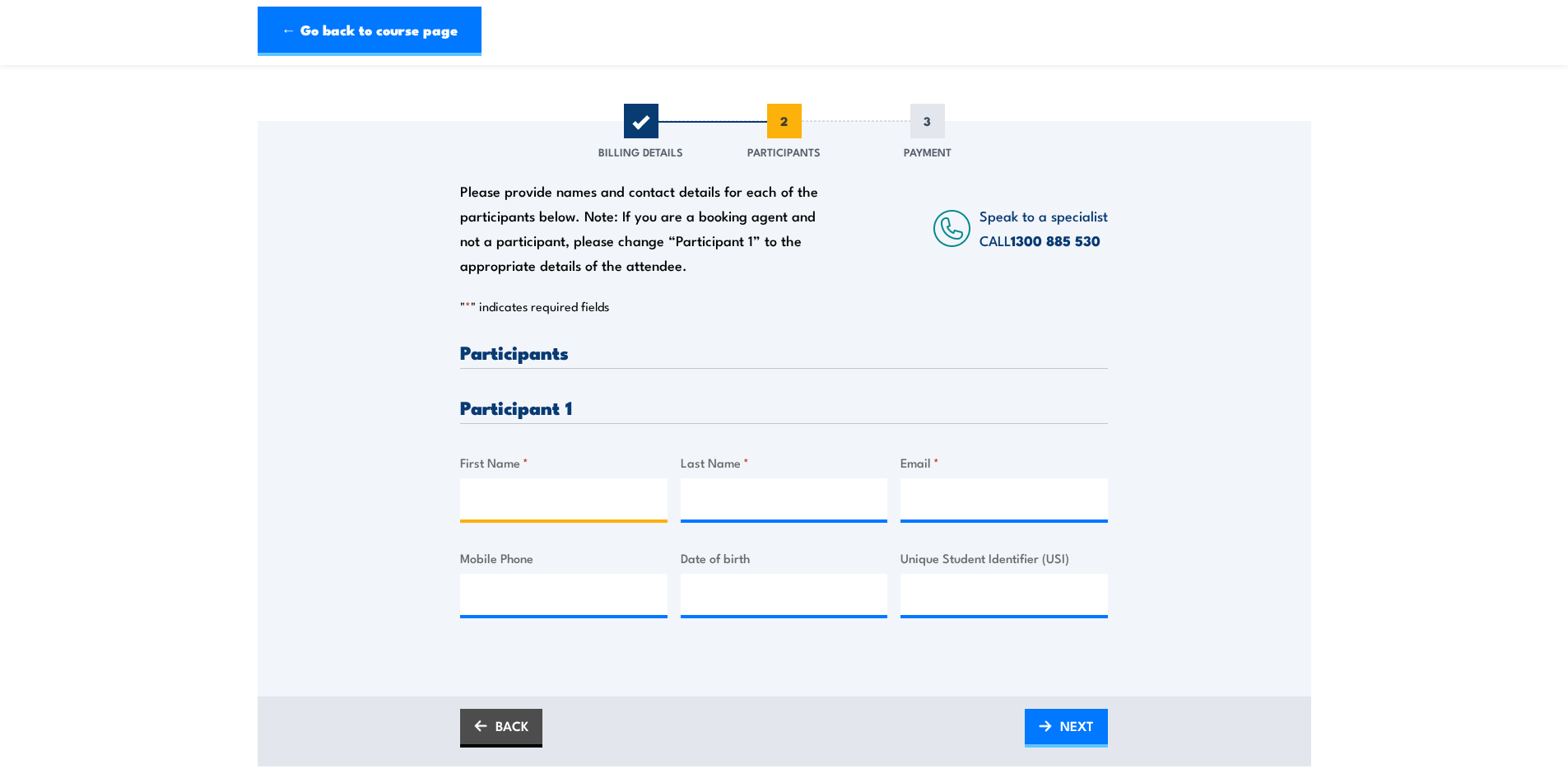
click at [524, 501] on input "First Name *" at bounding box center [563, 499] width 207 height 41
type input "Rainier"
type input "Best"
type input "rainier.best@chiversmarine.com.au"
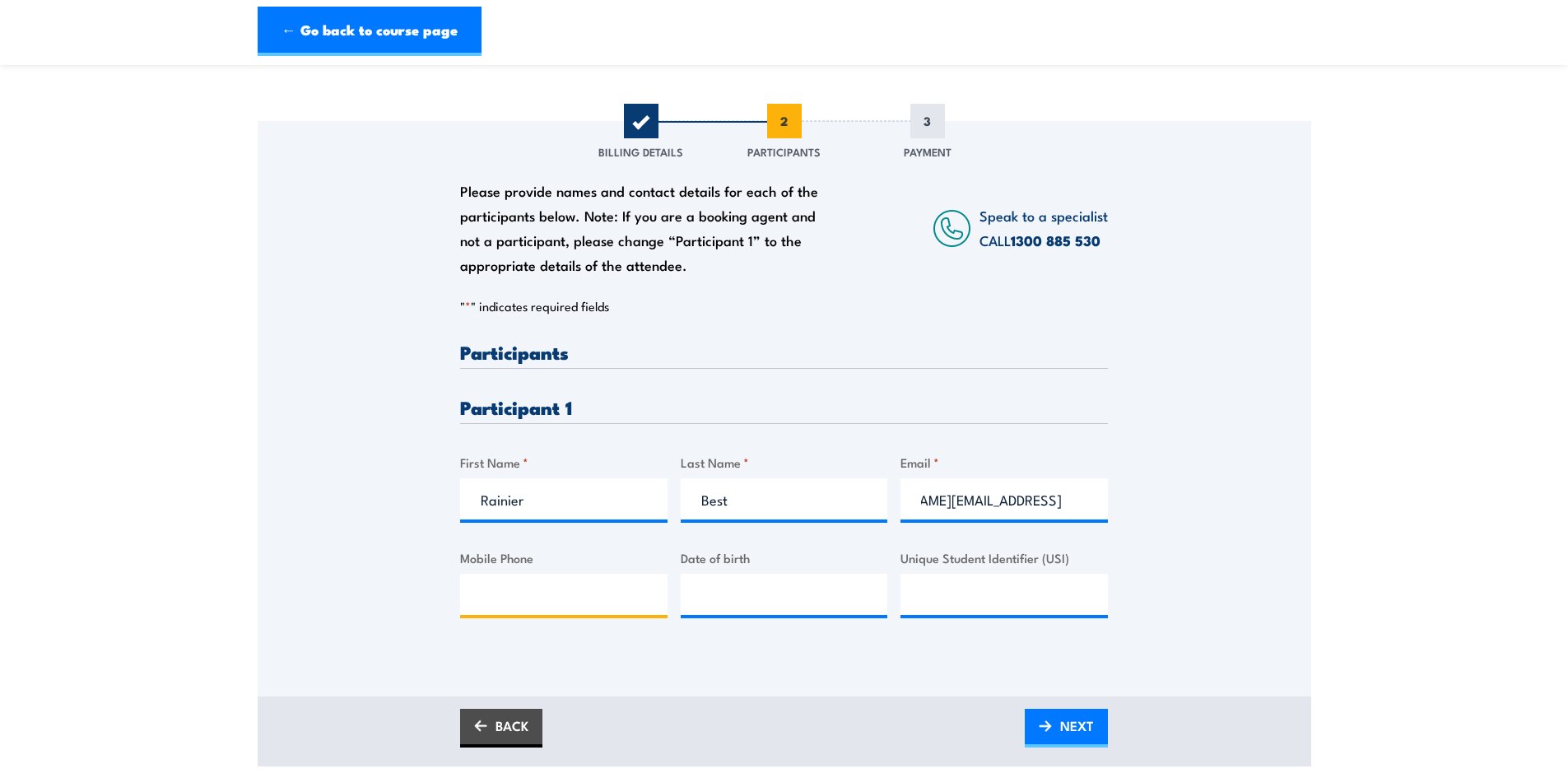
click at [521, 615] on input "Mobile Phone" at bounding box center [563, 594] width 207 height 41
type input "0497282002"
click at [768, 606] on input "__/__/____" at bounding box center [784, 594] width 207 height 41
click at [710, 605] on input "__/__/____" at bounding box center [784, 594] width 207 height 41
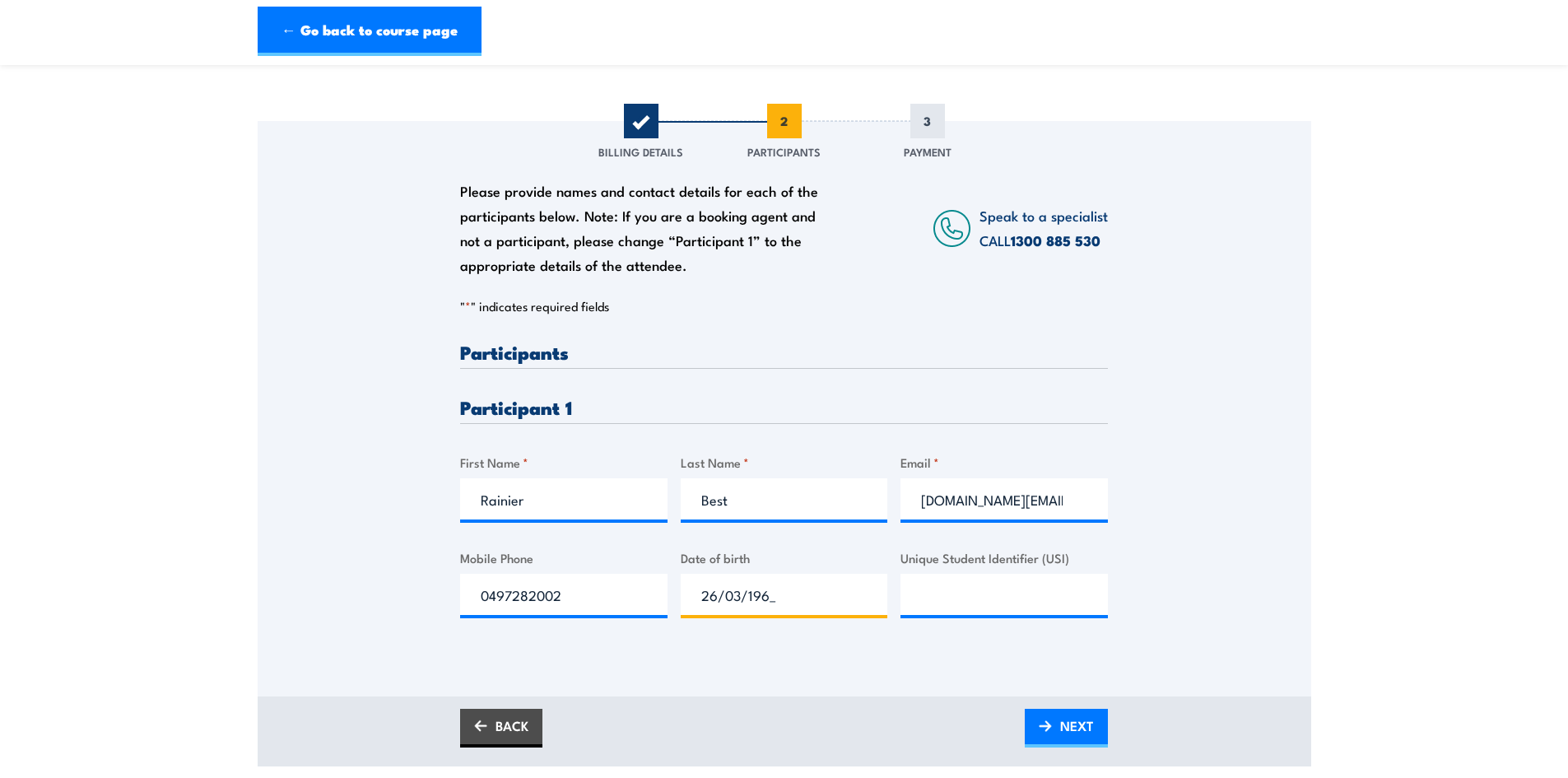
type input "26/03/1960"
click at [954, 602] on input "Unique Student Identifier (USI)" at bounding box center [1004, 594] width 207 height 41
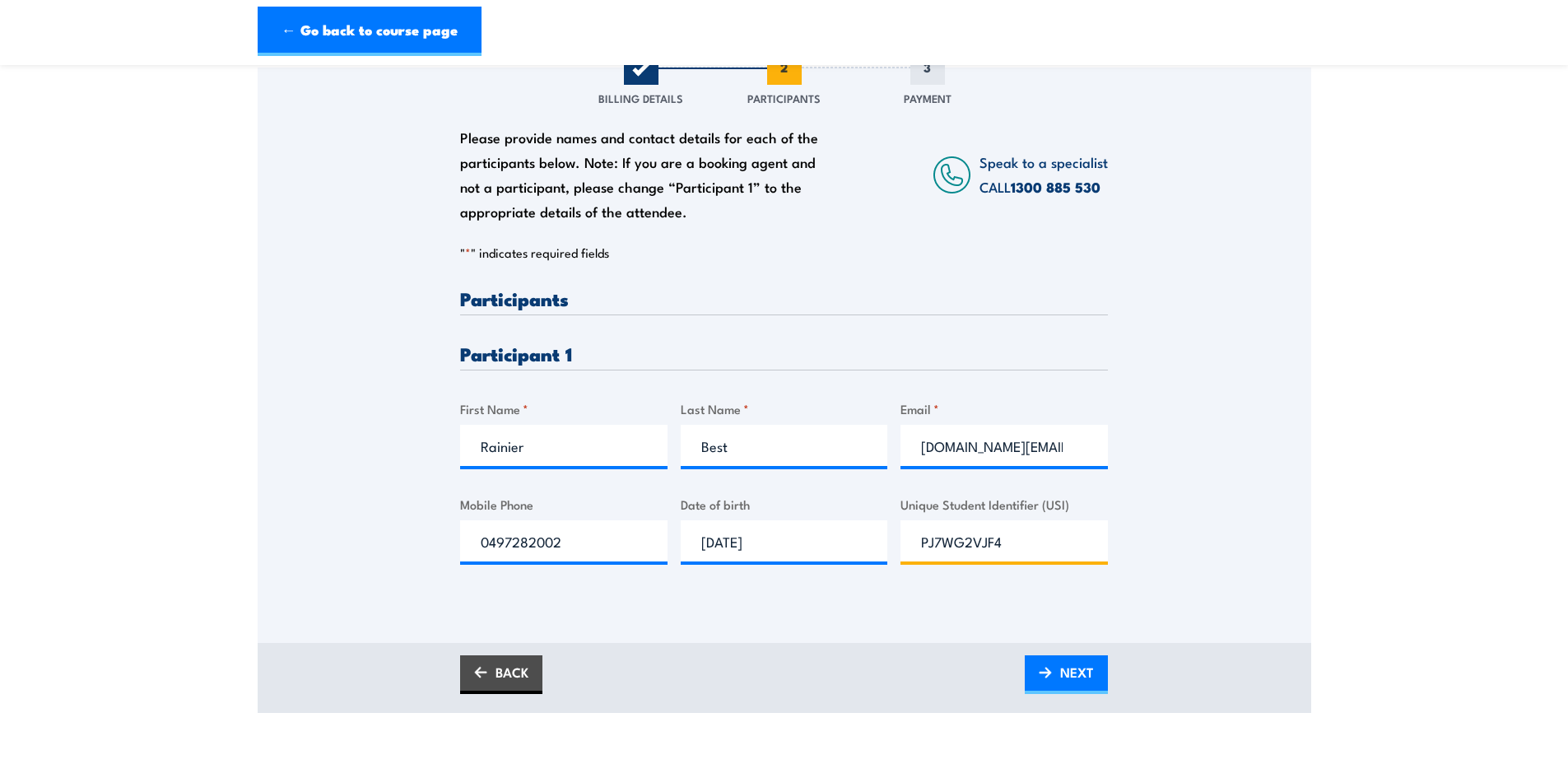
scroll to position [247, 0]
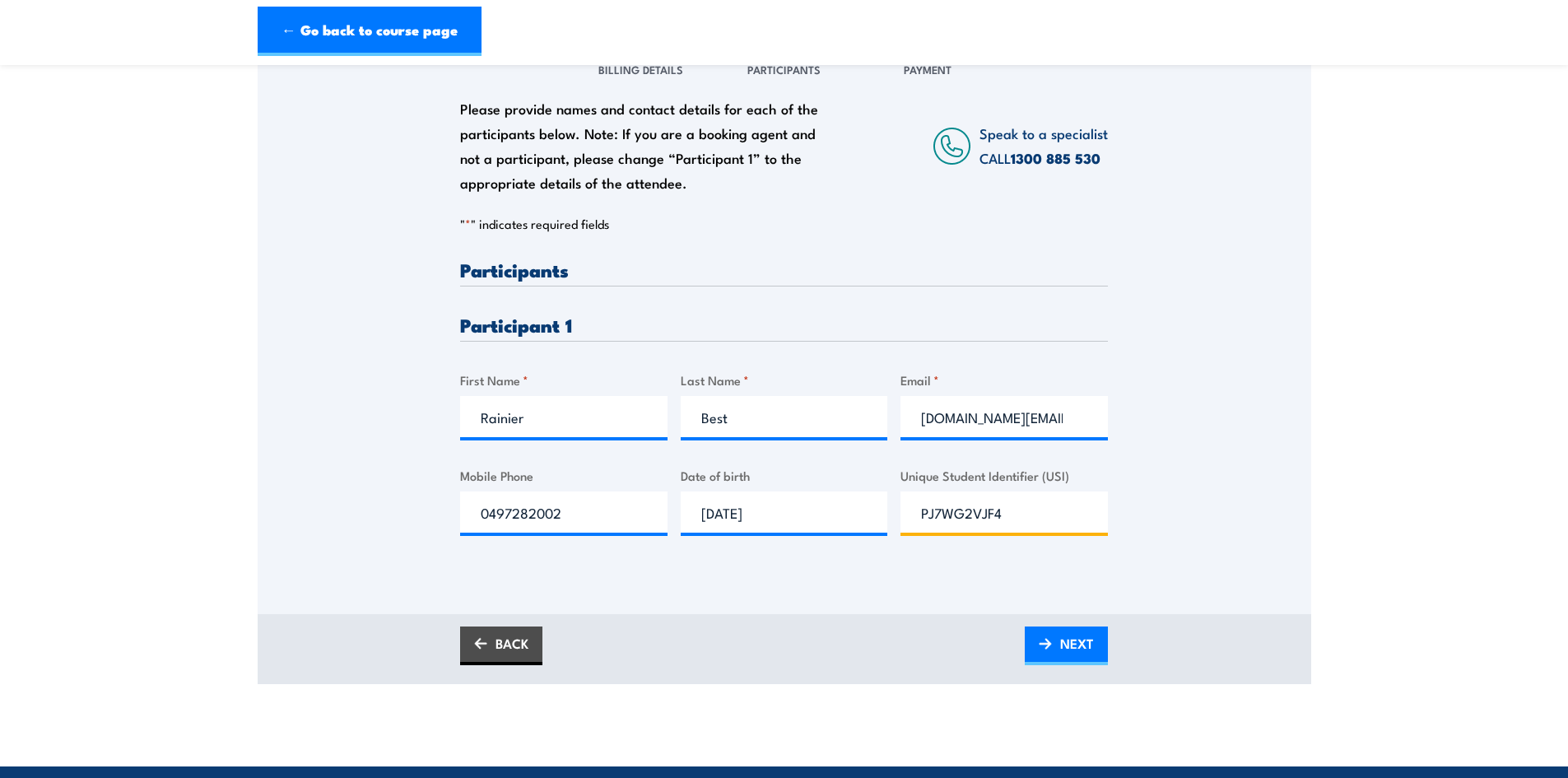
type input "PJ7WG2VJF4"
click at [1073, 665] on span "NEXT" at bounding box center [1077, 644] width 34 height 44
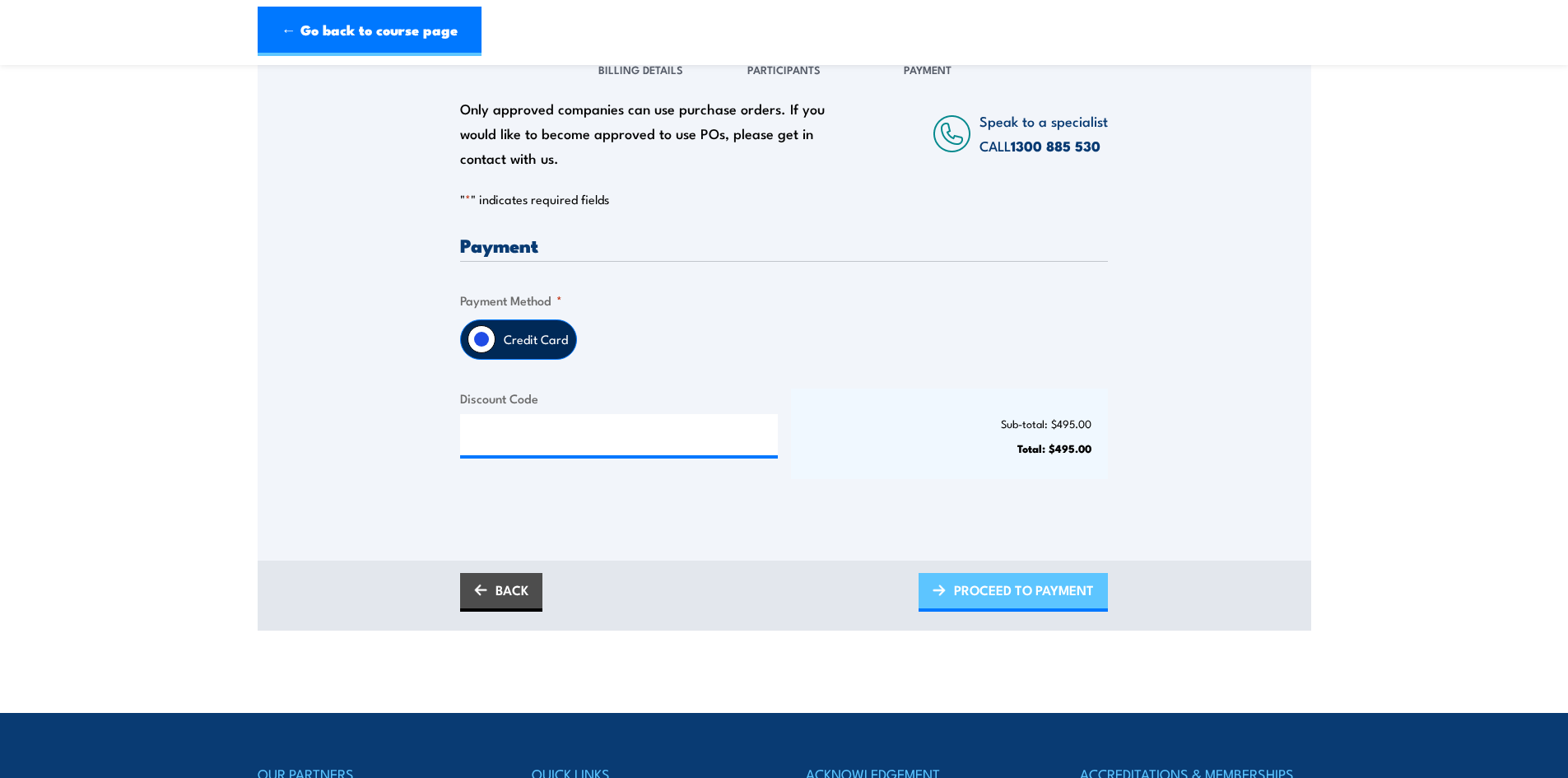
click at [996, 604] on span "PROCEED TO PAYMENT" at bounding box center [1024, 590] width 140 height 44
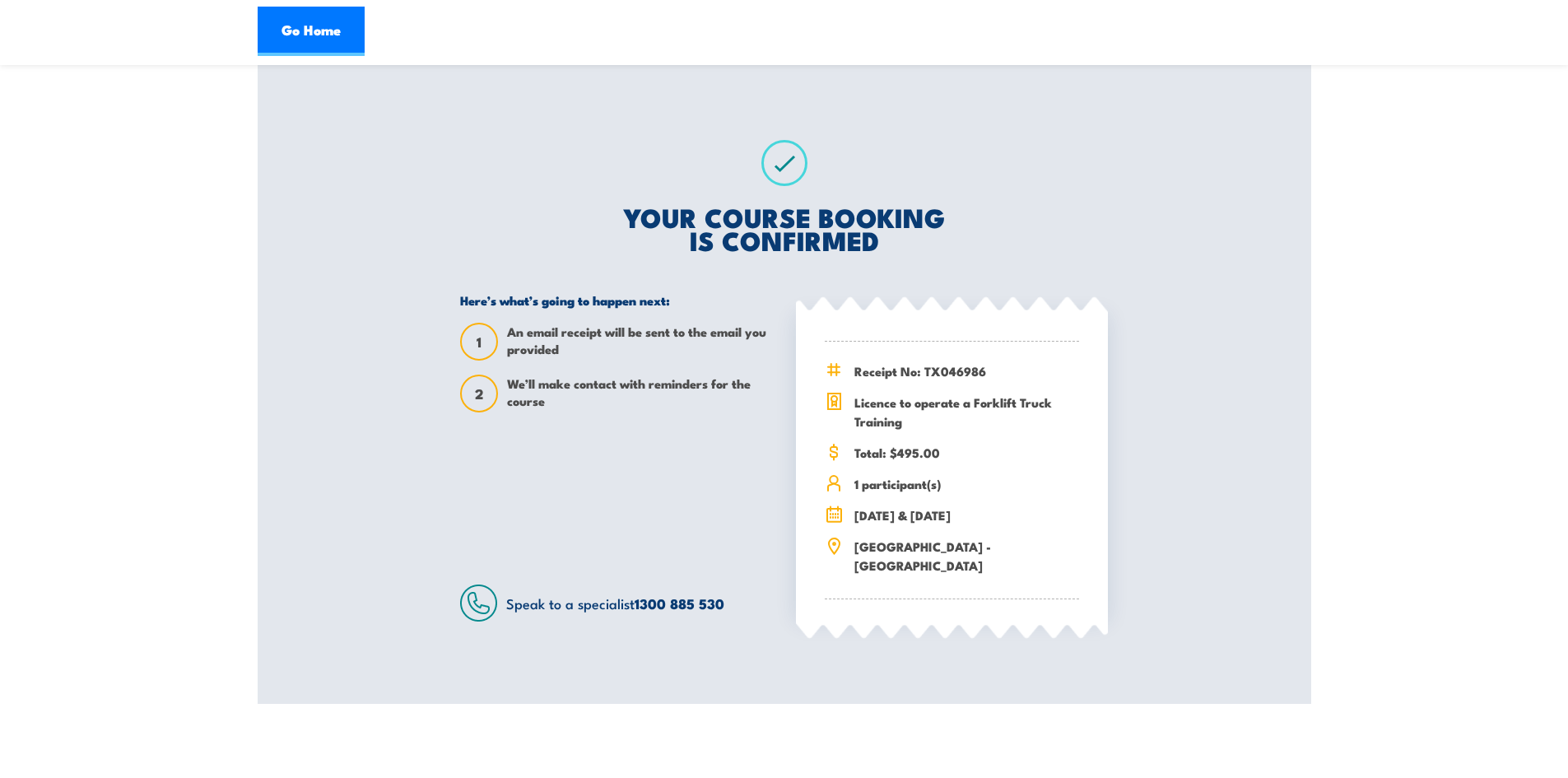
scroll to position [329, 0]
